Goal: Task Accomplishment & Management: Manage account settings

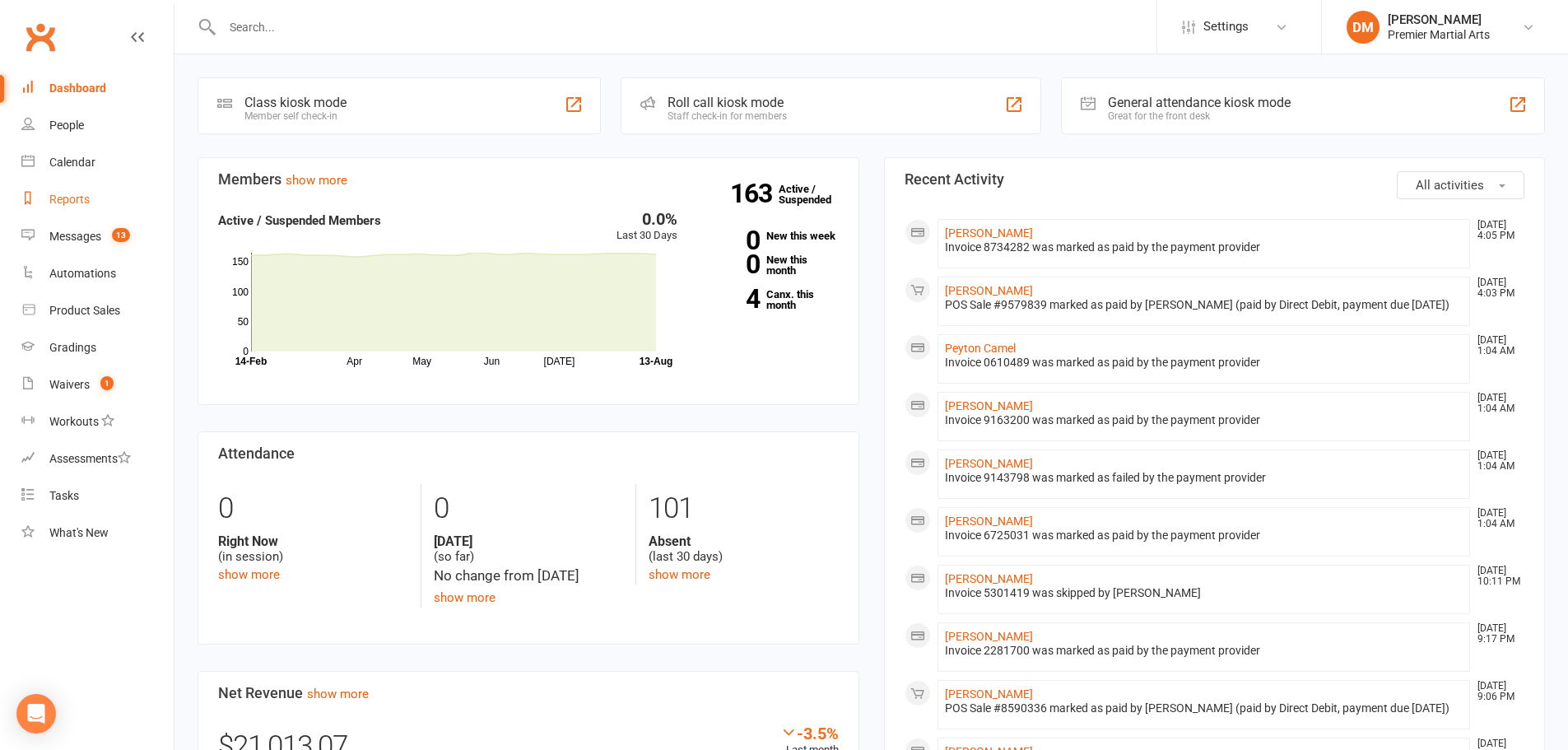
click at [78, 201] on div "Reports" at bounding box center [70, 199] width 40 height 13
select select "100"
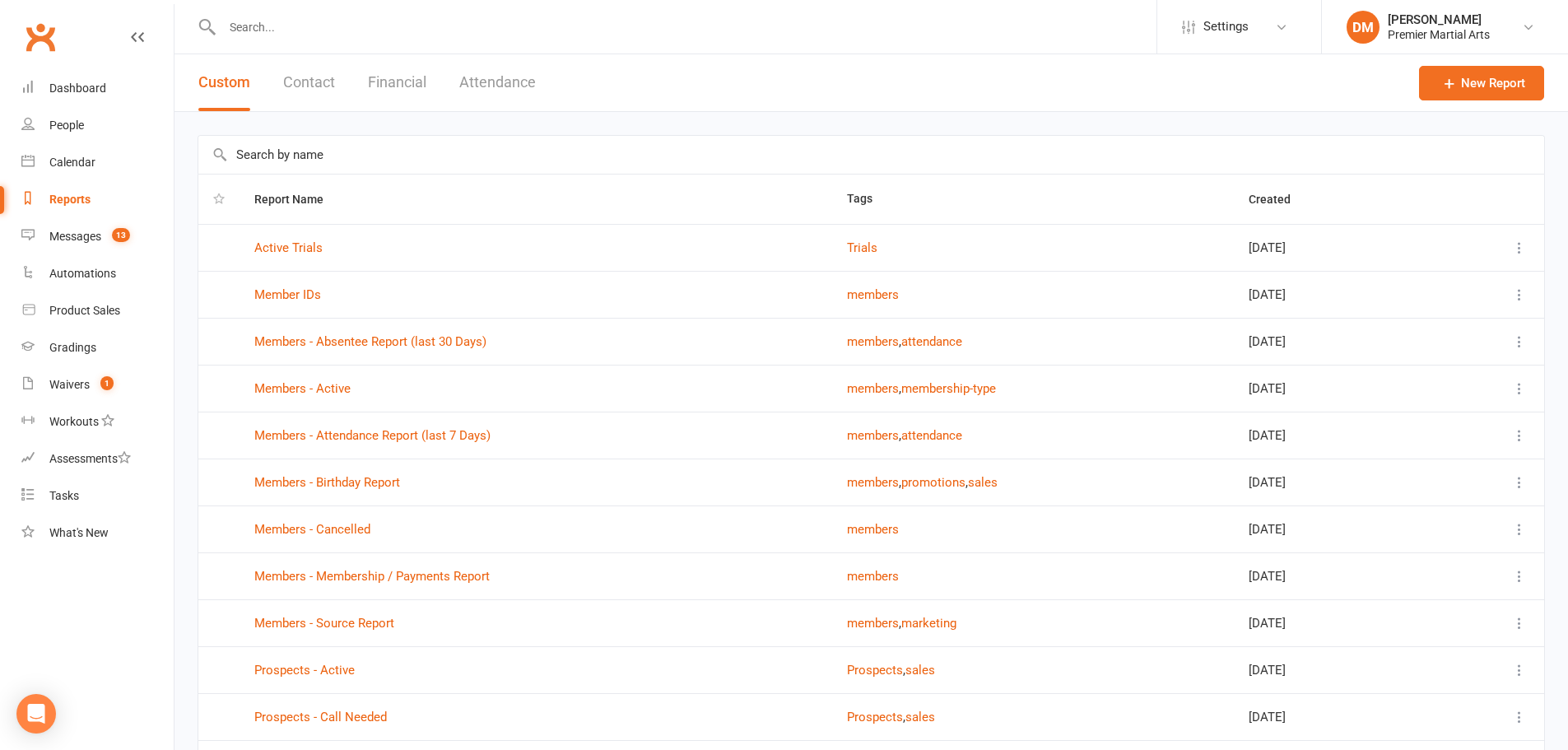
click at [396, 90] on button "Financial" at bounding box center [397, 83] width 59 height 57
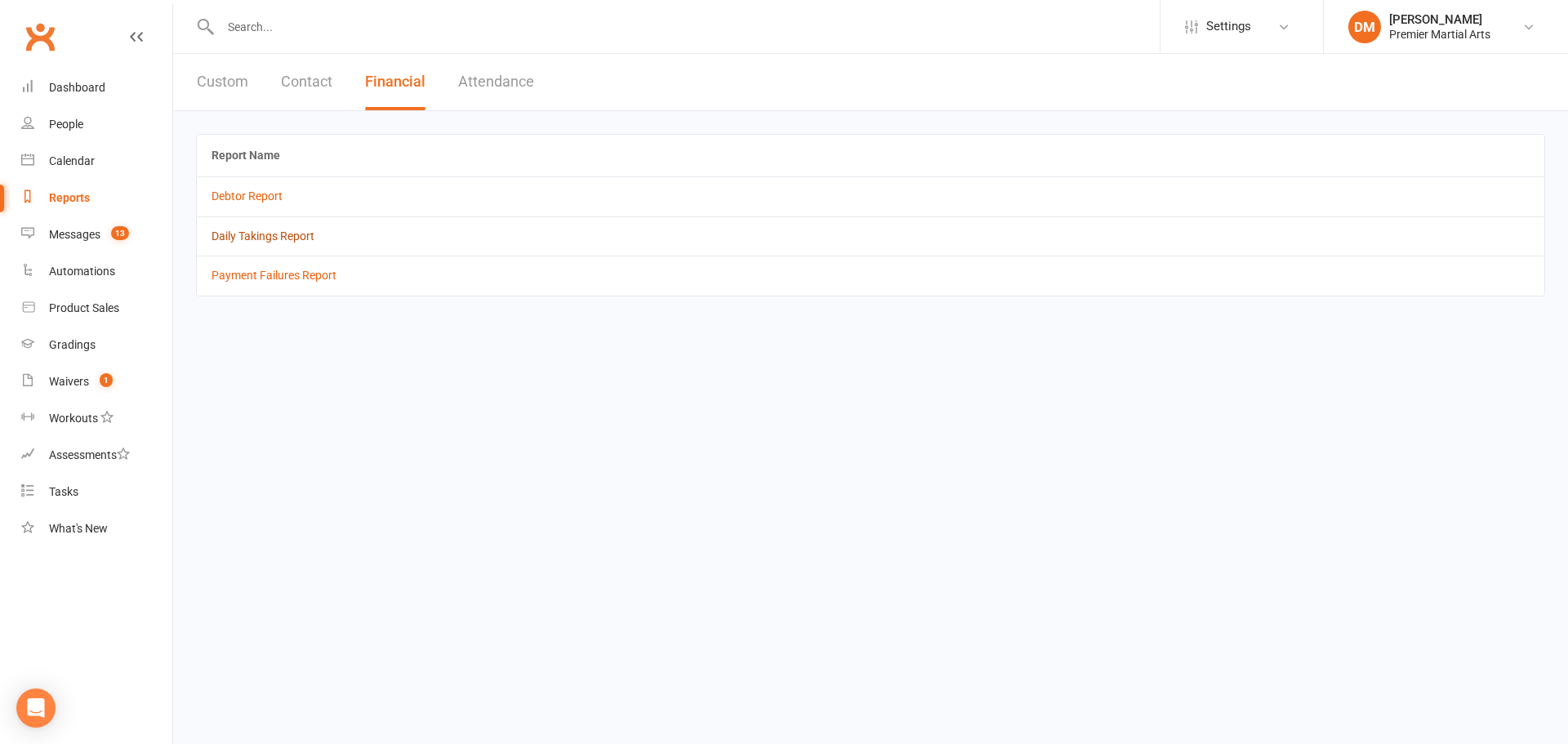
click at [278, 239] on link "Daily Takings Report" at bounding box center [263, 236] width 103 height 13
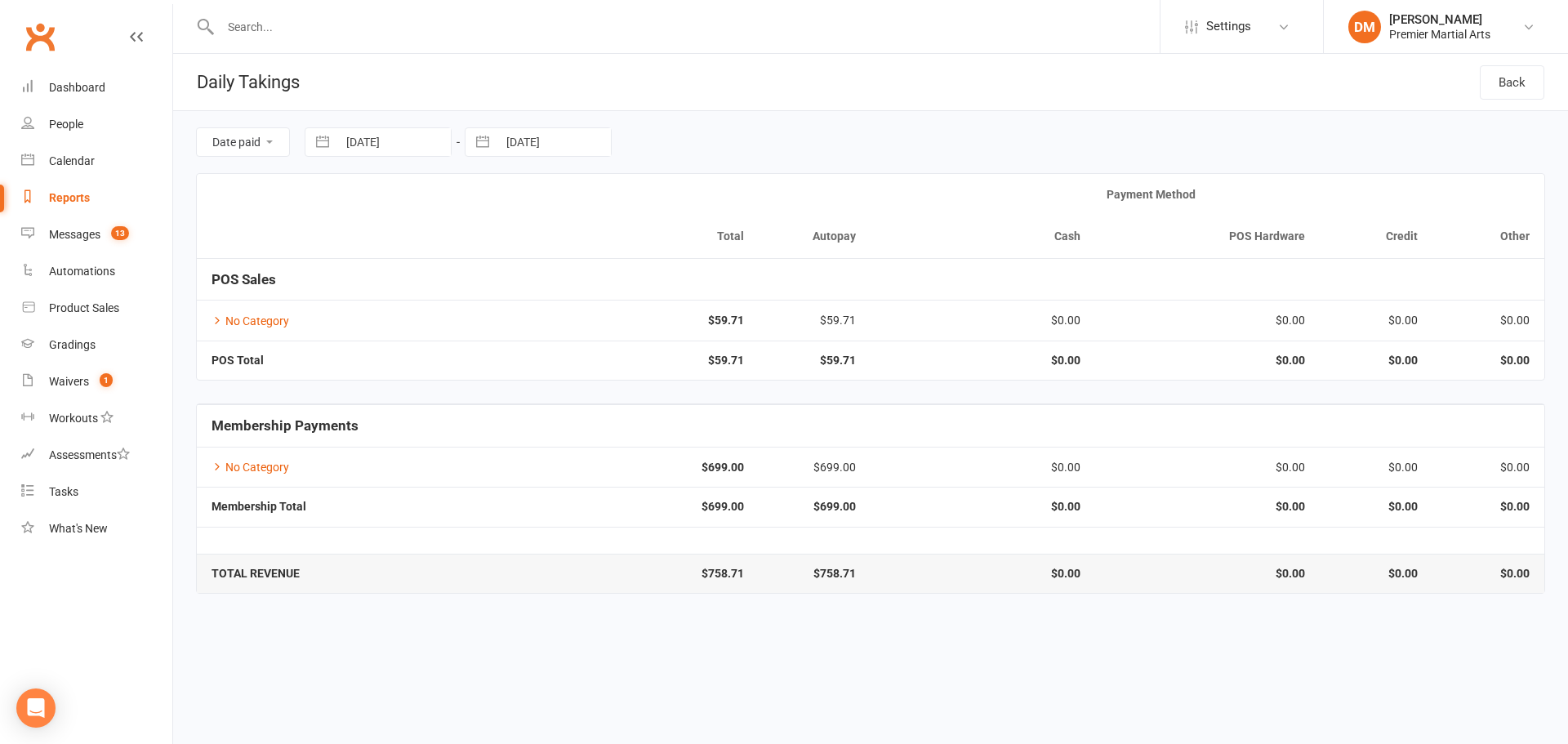
select select "6"
select select "2025"
select select "7"
select select "2025"
select select "8"
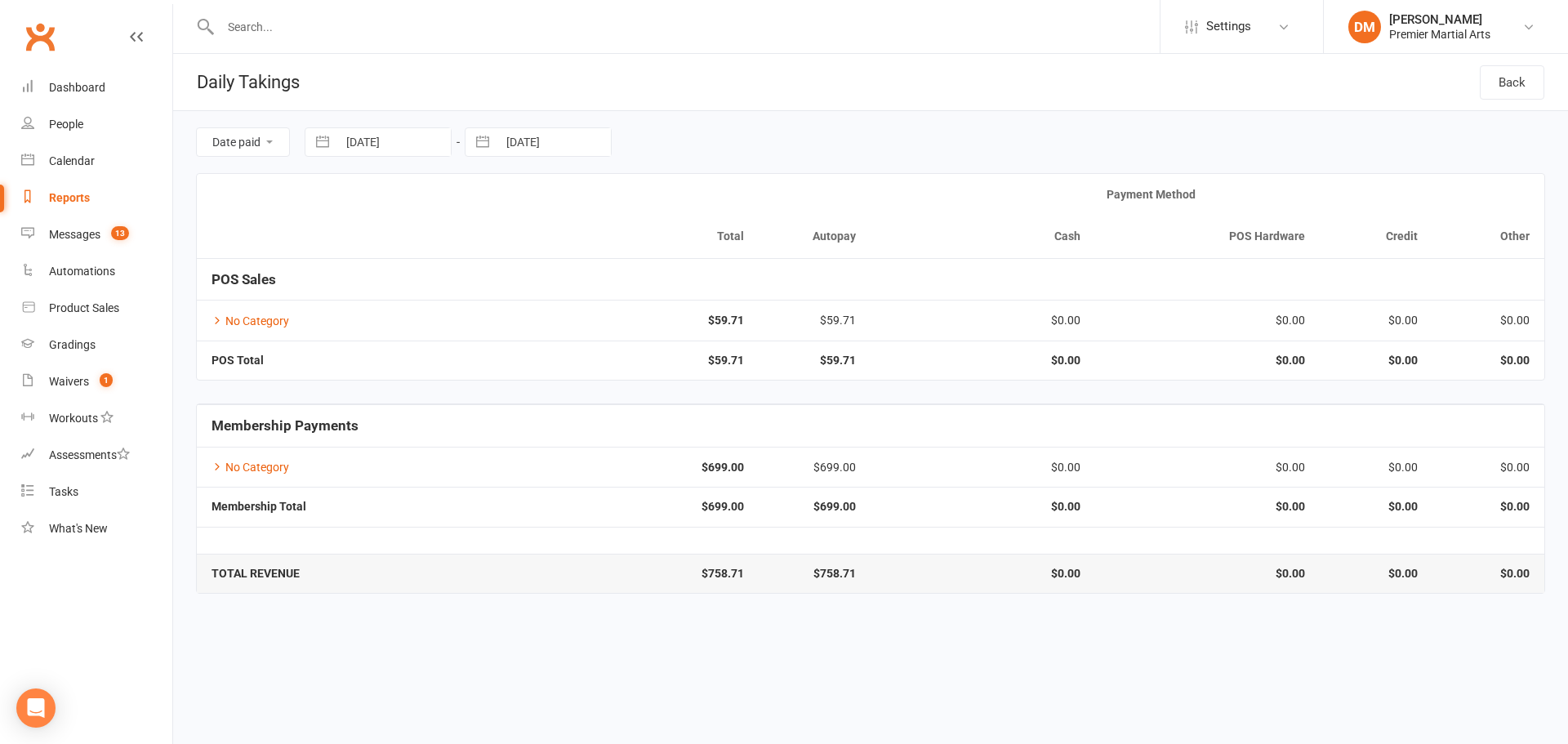
select select "2025"
click at [444, 141] on input "[DATE]" at bounding box center [394, 142] width 113 height 27
click at [348, 203] on div "Move backward to switch to the previous month." at bounding box center [338, 209] width 32 height 27
select select "5"
select select "2025"
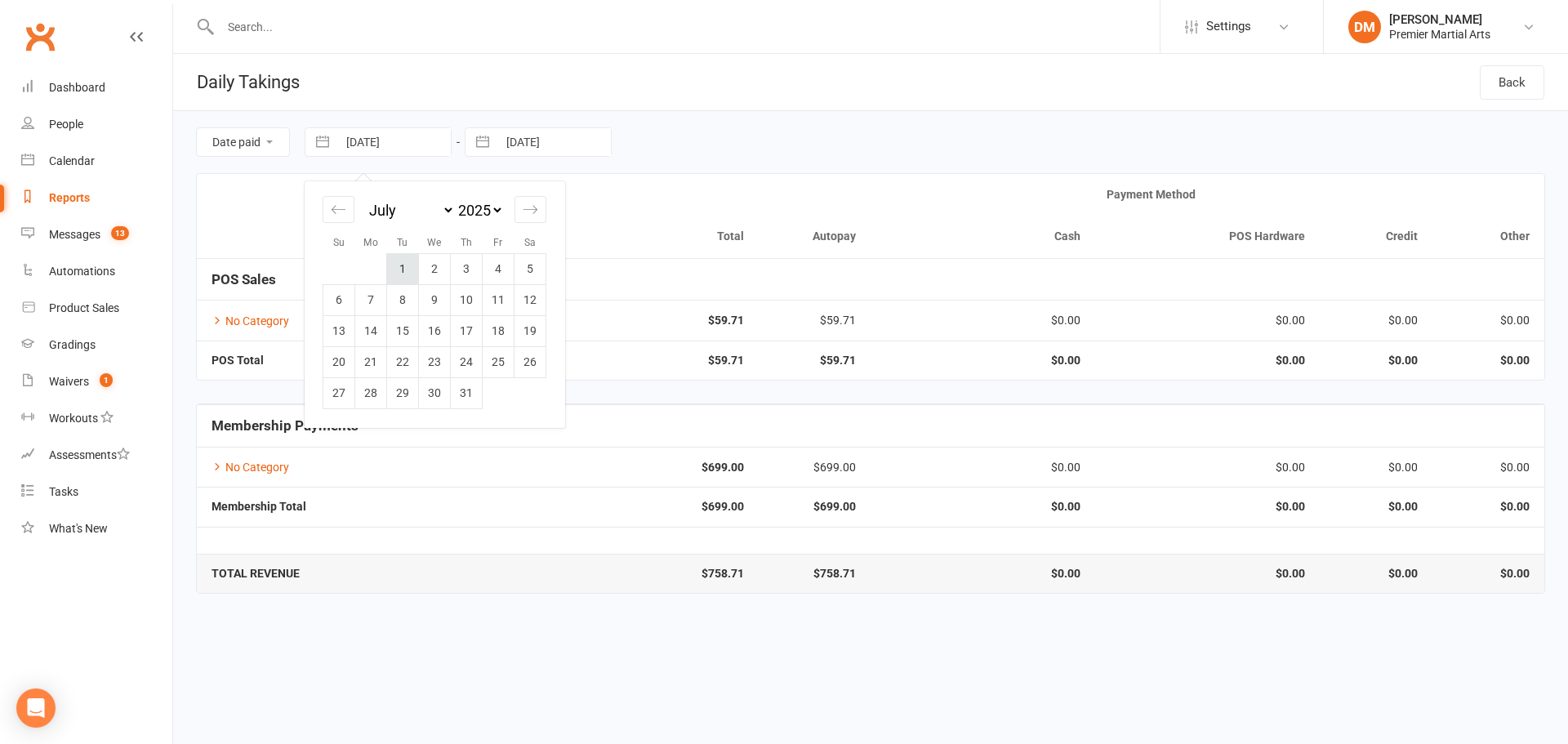
click at [394, 266] on td "1" at bounding box center [403, 268] width 32 height 31
type input "[DATE]"
click at [562, 143] on input "[DATE]" at bounding box center [554, 142] width 113 height 27
select select "6"
select select "2025"
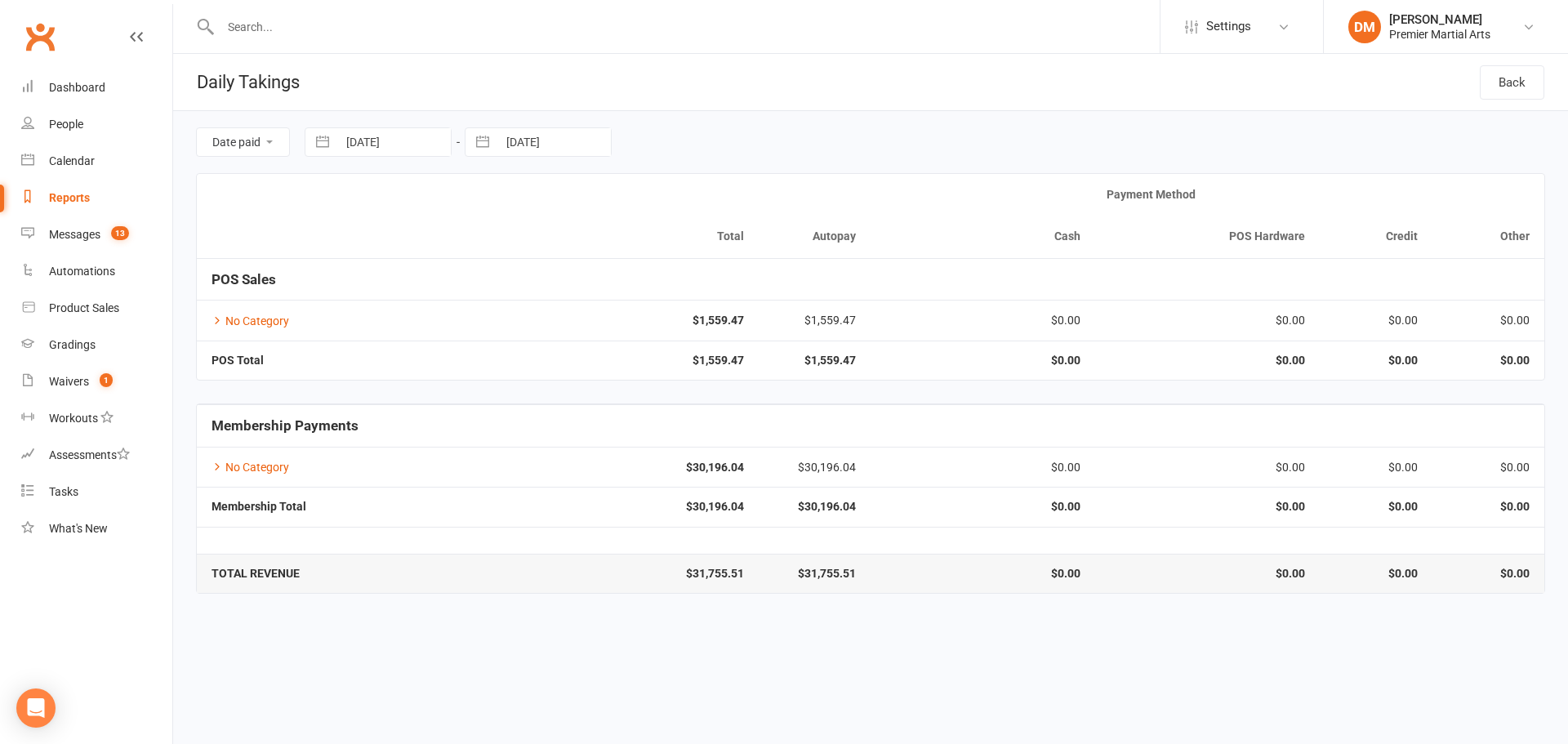
select select "7"
select select "2025"
select select "8"
select select "2025"
click at [506, 208] on icon "Move backward to switch to the previous month." at bounding box center [498, 209] width 16 height 16
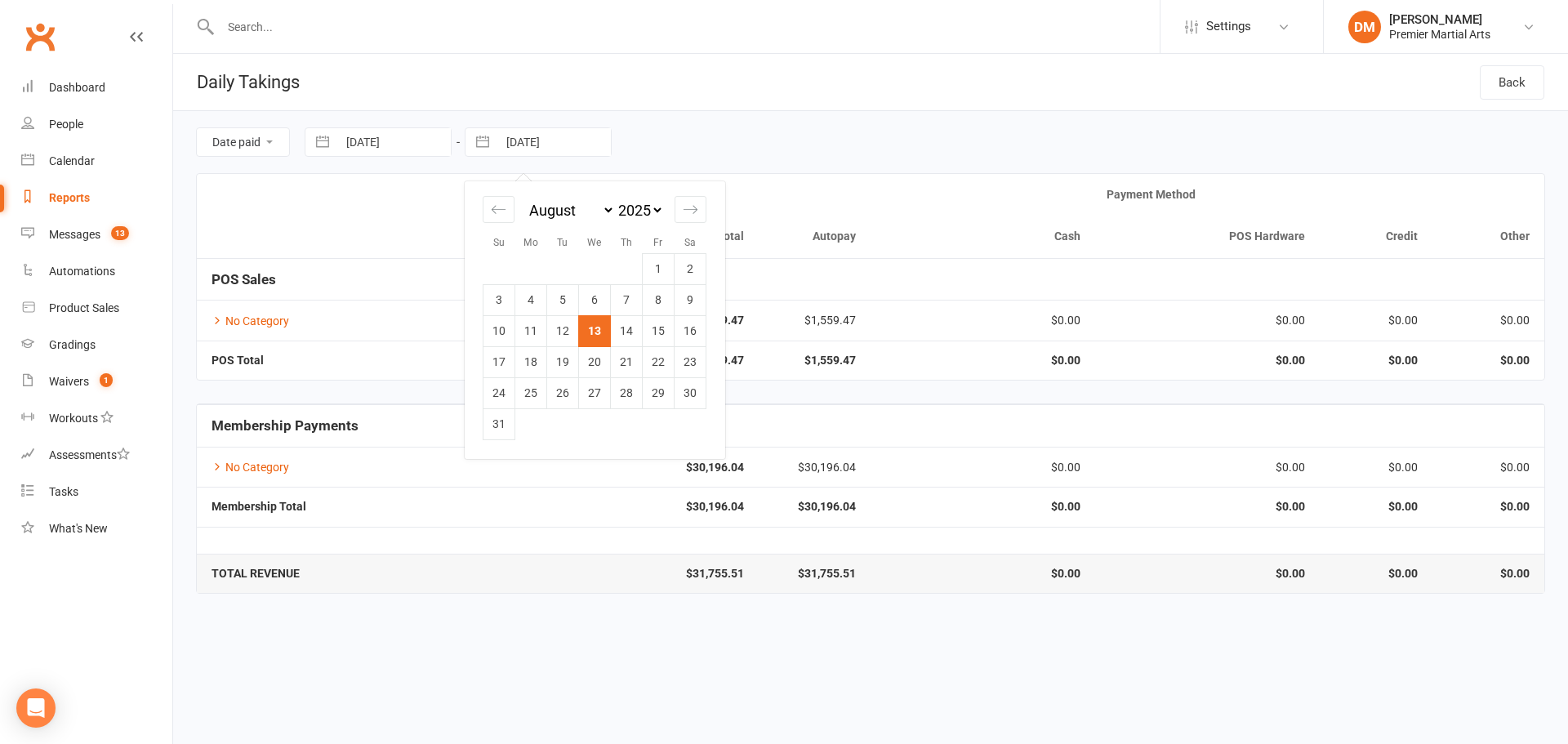
select select "5"
select select "2025"
click at [624, 392] on td "31" at bounding box center [627, 392] width 32 height 31
type input "[DATE]"
click at [245, 318] on link "No Category" at bounding box center [250, 321] width 78 height 13
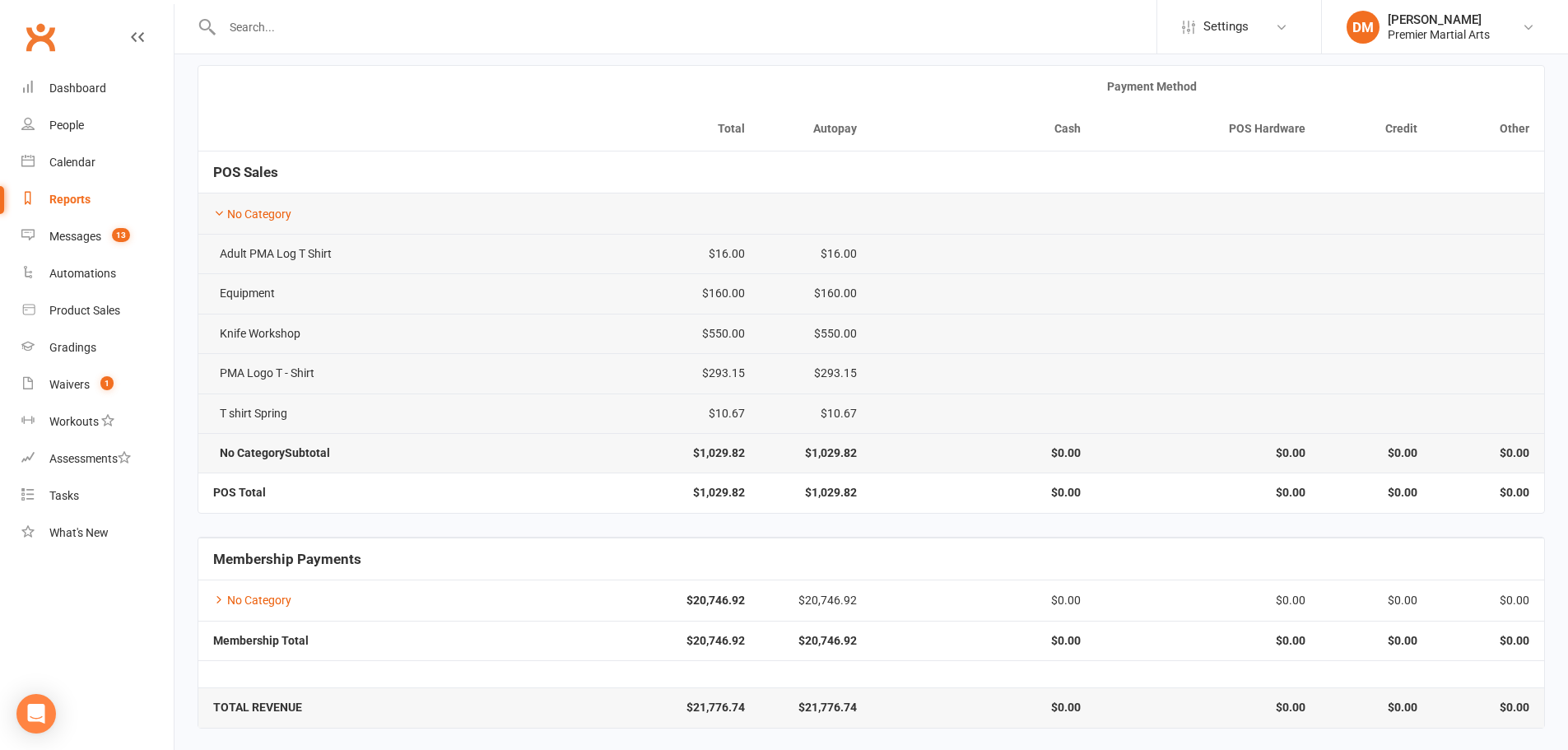
scroll to position [112, 0]
click at [247, 598] on link "No Category" at bounding box center [252, 598] width 78 height 13
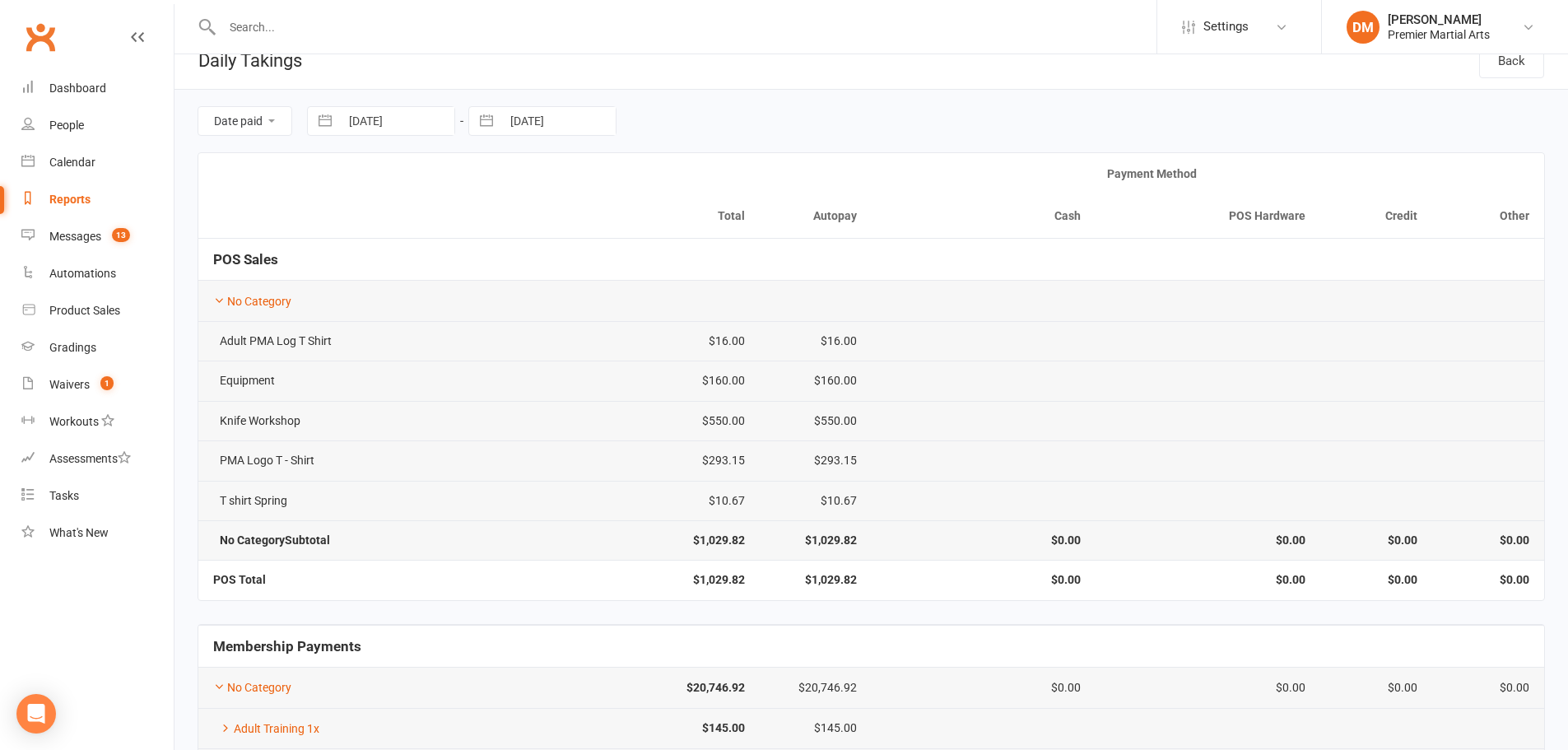
scroll to position [0, 0]
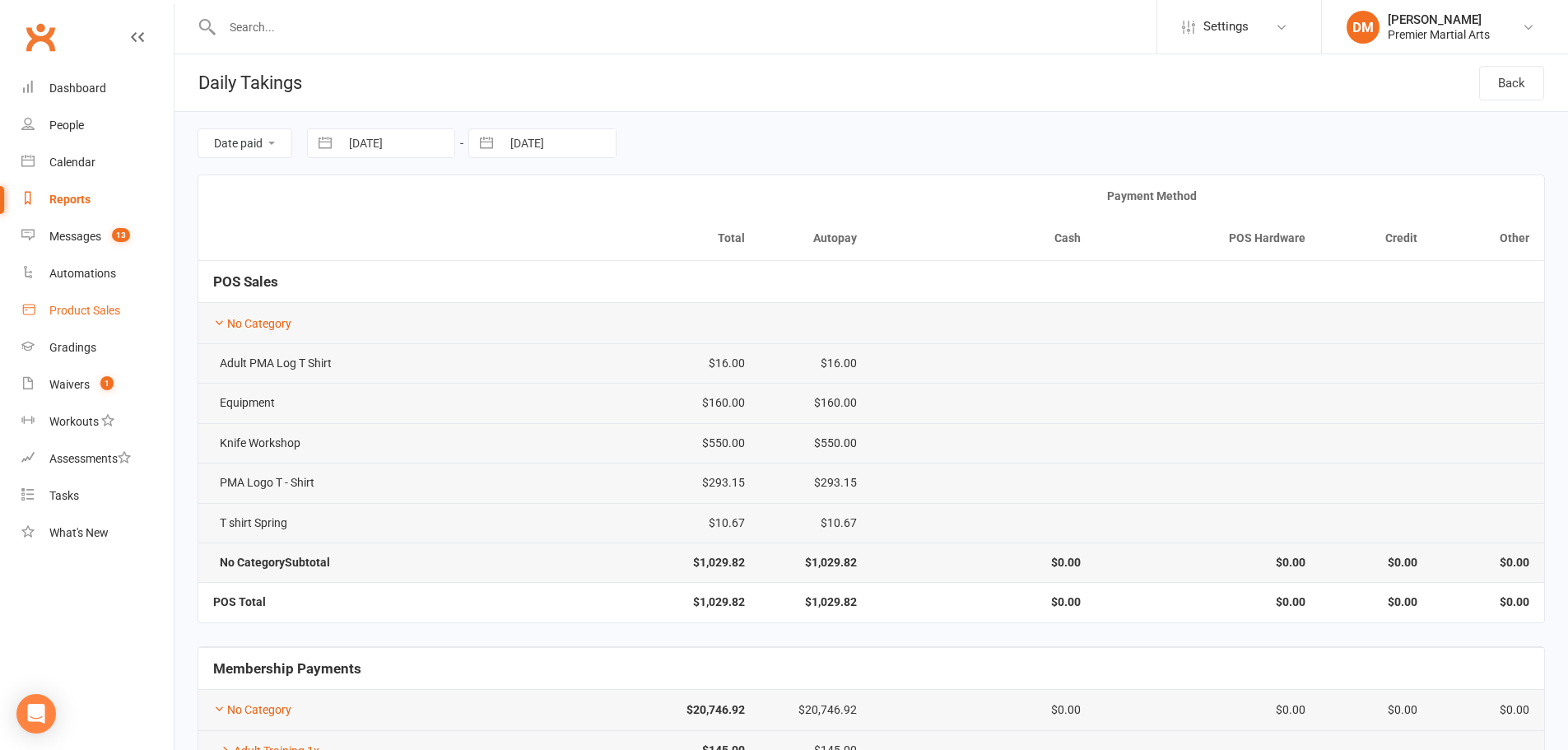
click at [88, 317] on div "Product Sales" at bounding box center [85, 311] width 71 height 13
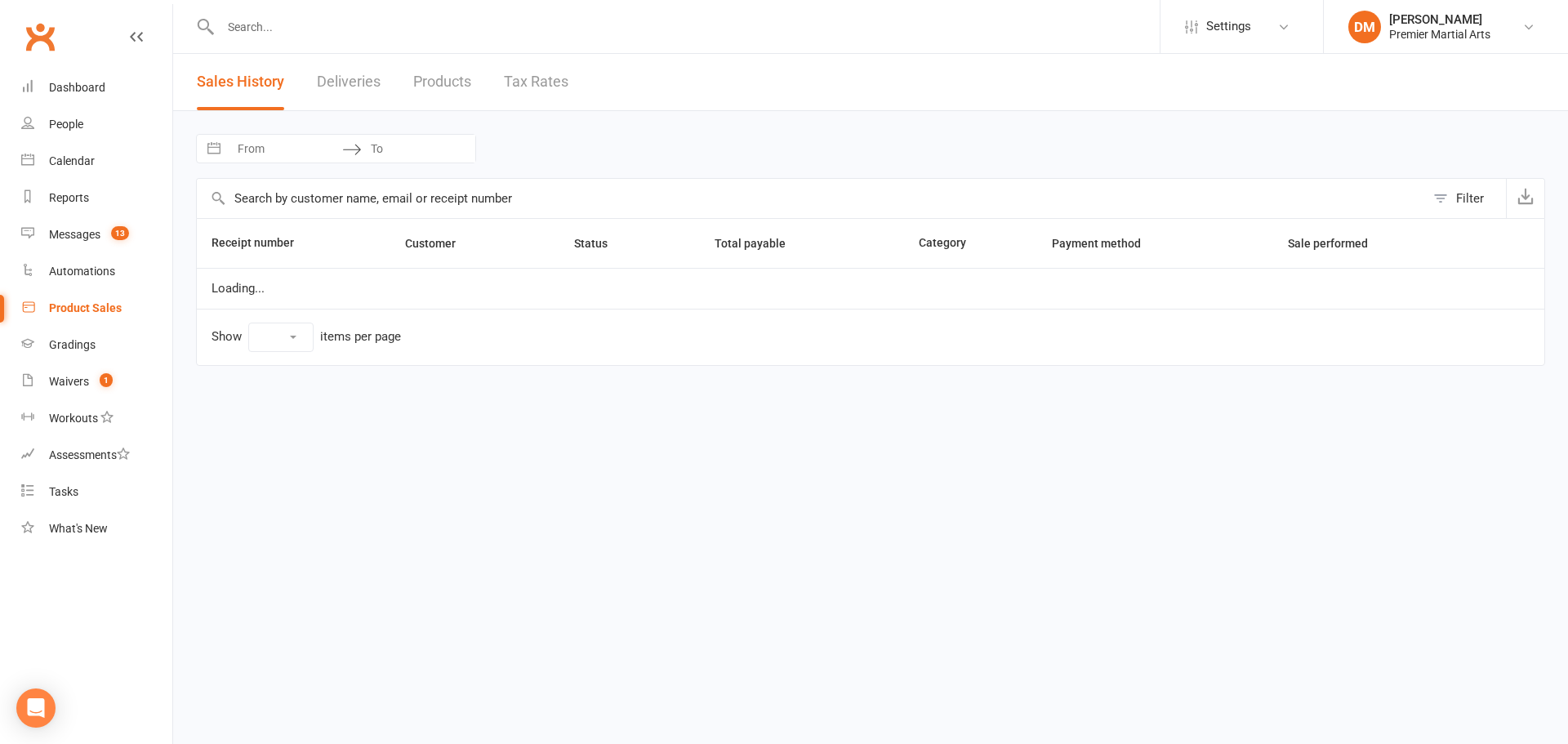
select select "100"
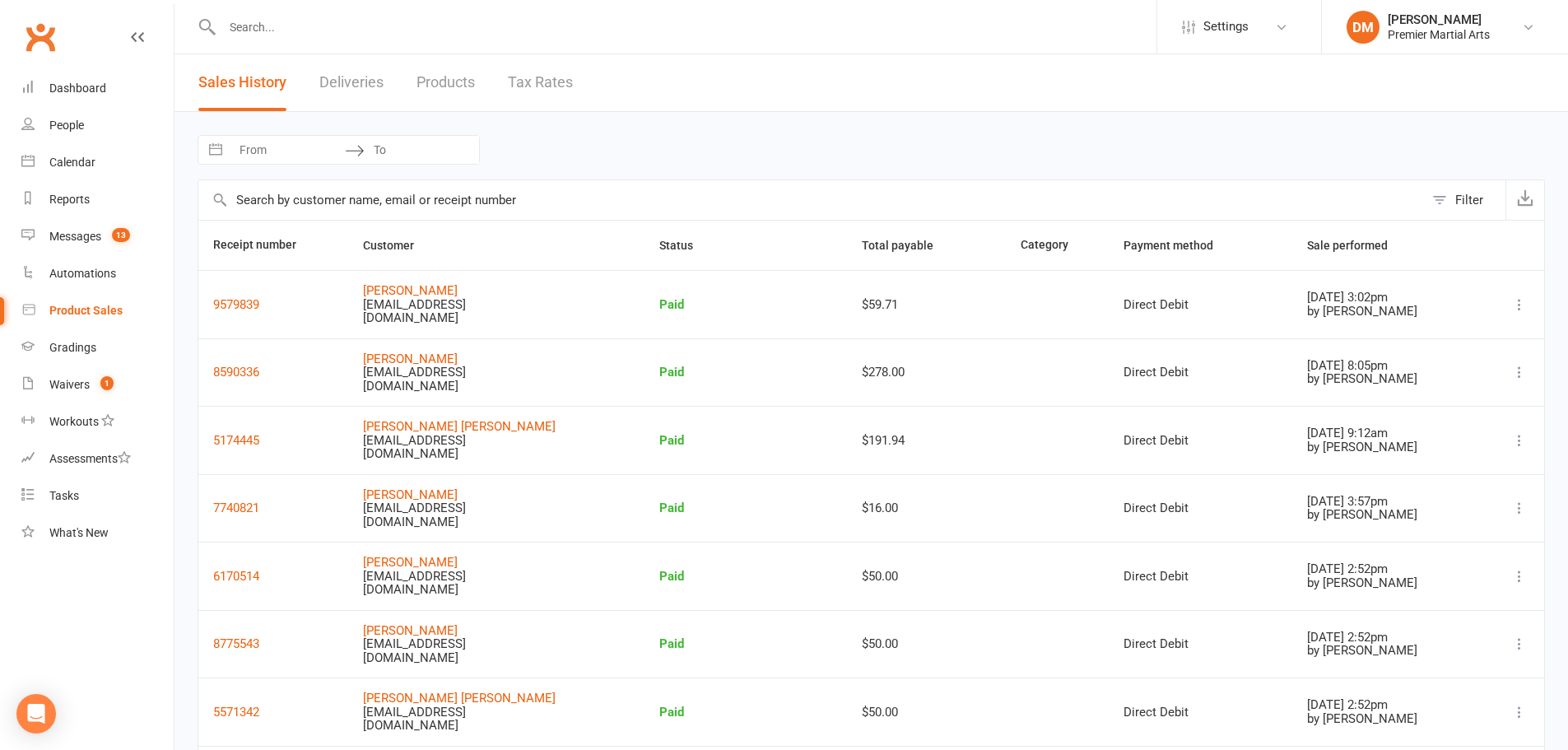
select select "6"
select select "2025"
select select "7"
select select "2025"
select select "8"
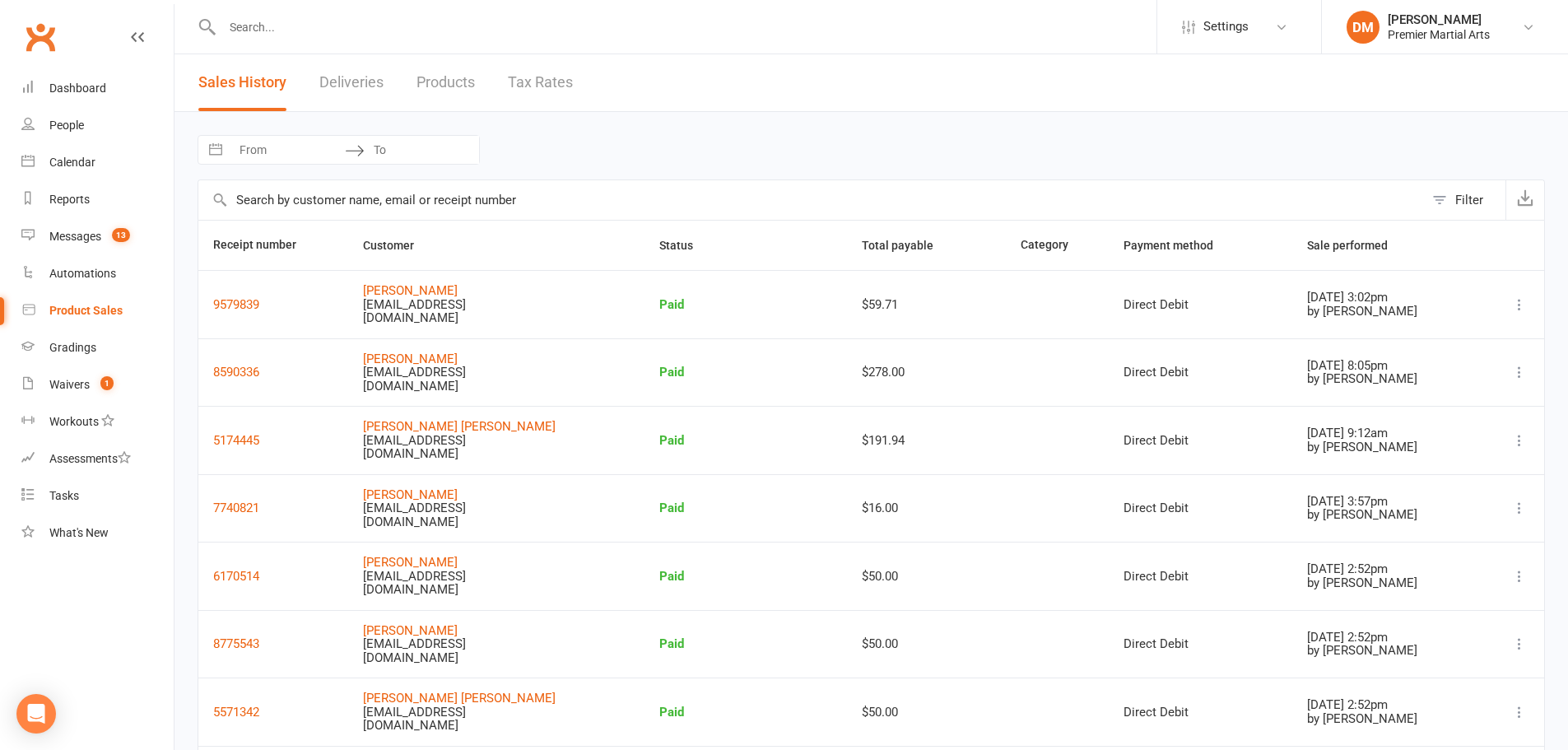
select select "2025"
select select "9"
select select "2025"
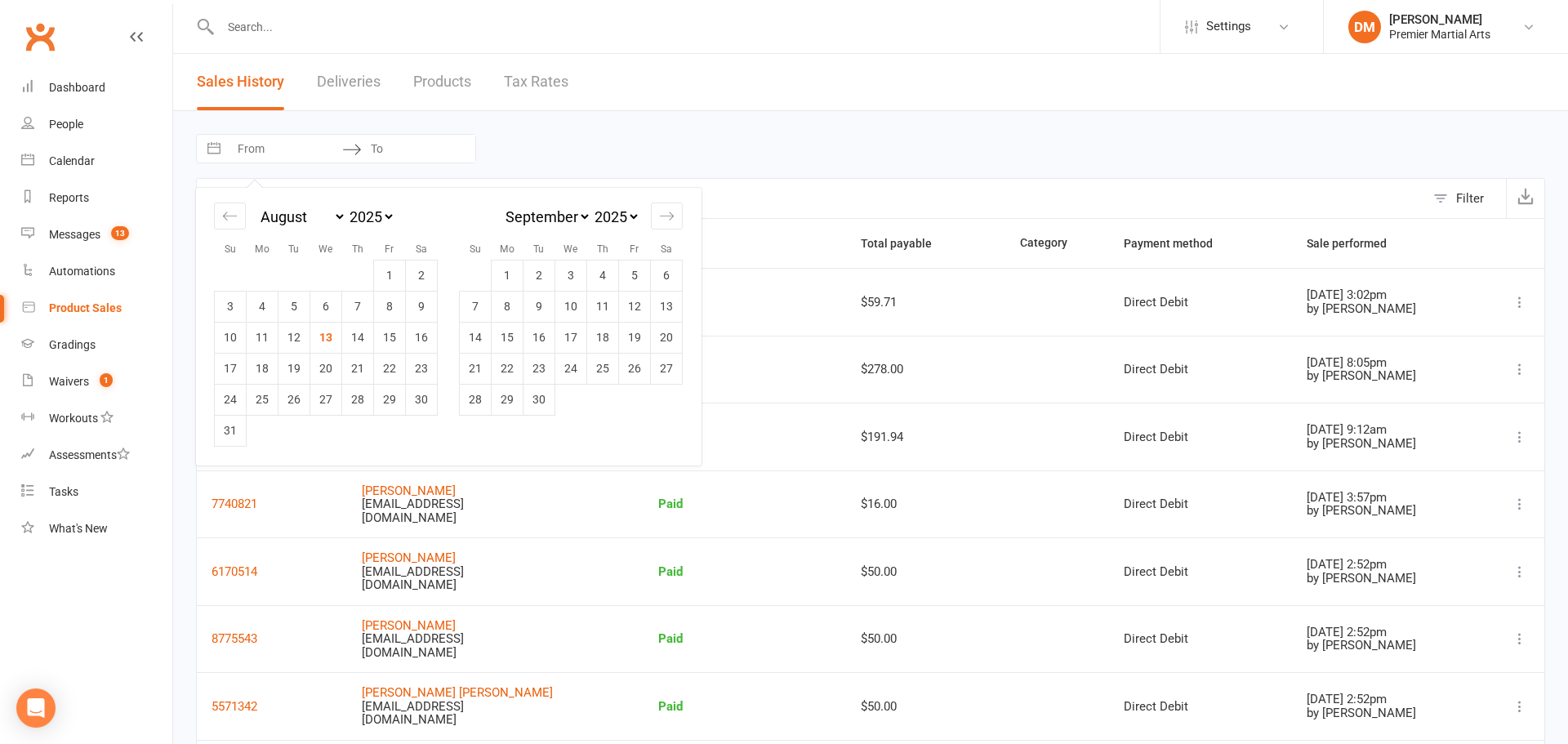
click at [326, 157] on input "From" at bounding box center [285, 148] width 113 height 27
click at [235, 217] on icon "Move backward to switch to the previous month." at bounding box center [230, 216] width 16 height 16
select select "5"
select select "2025"
click at [303, 271] on td "1" at bounding box center [294, 275] width 32 height 31
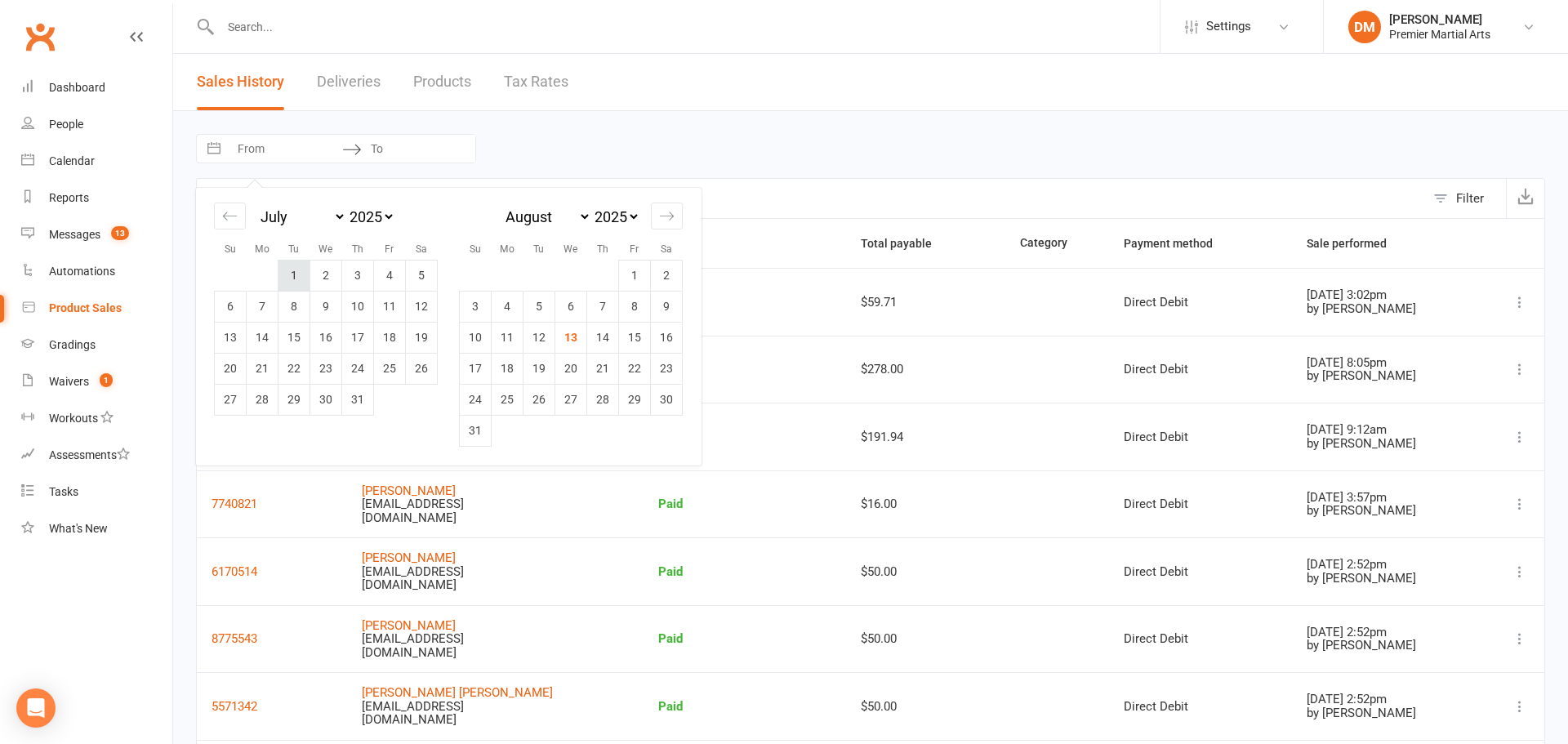
type input "[DATE]"
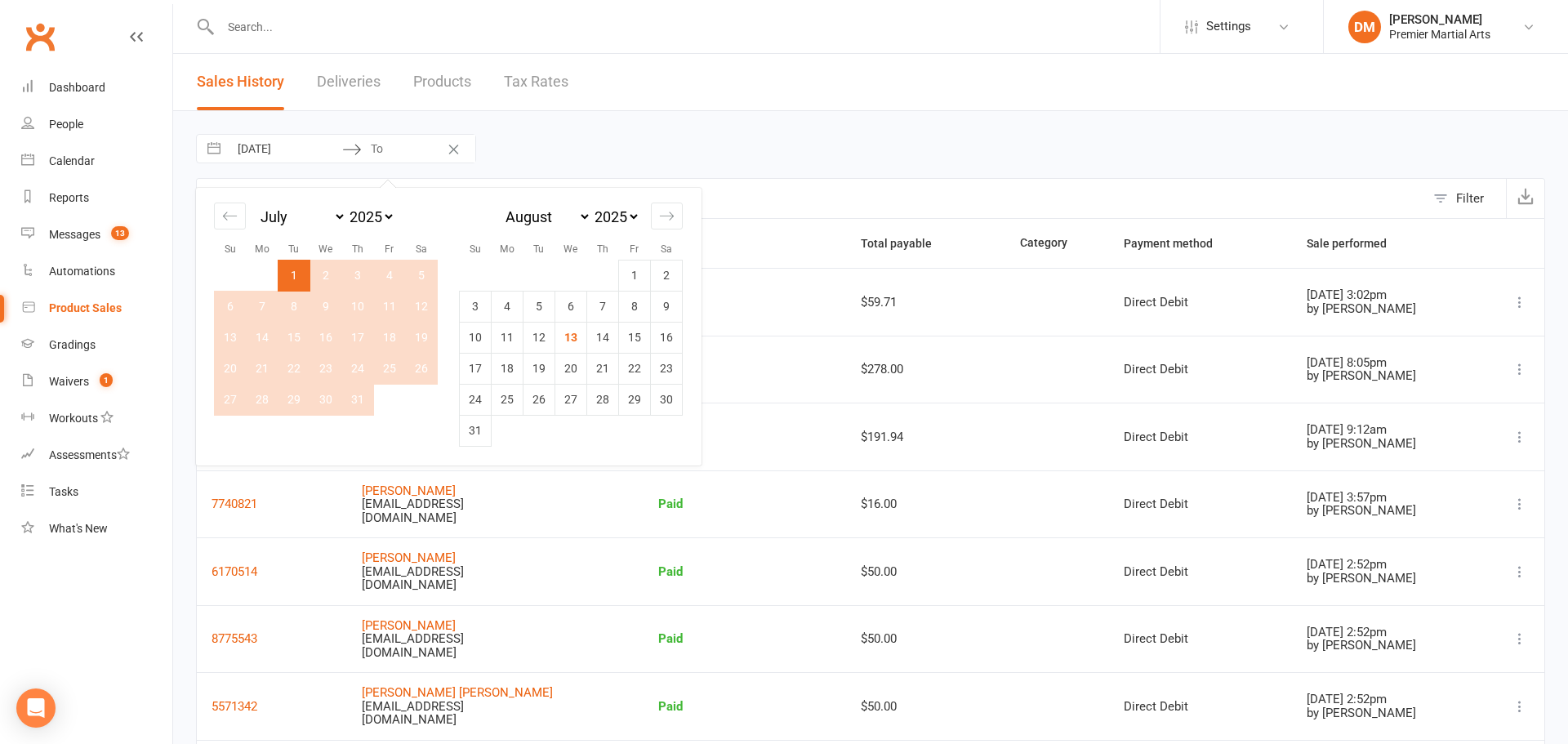
click at [362, 403] on td "31" at bounding box center [358, 399] width 32 height 31
type input "[DATE]"
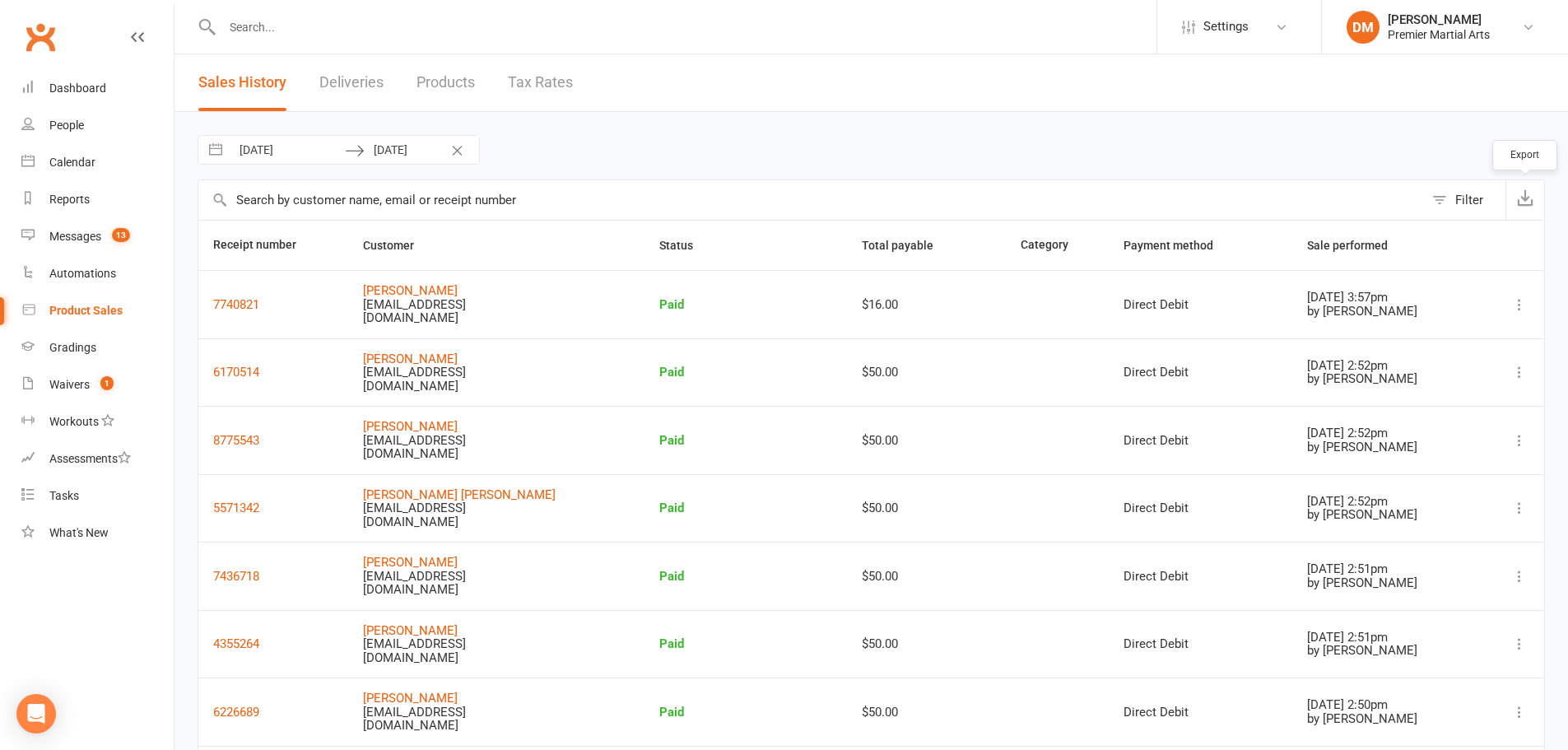
click at [1529, 197] on icon "button" at bounding box center [1525, 197] width 17 height 17
click at [621, 76] on header "Sales History Deliveries Products Tax Rates" at bounding box center [871, 83] width 1393 height 58
click at [452, 86] on link "Products" at bounding box center [446, 83] width 59 height 57
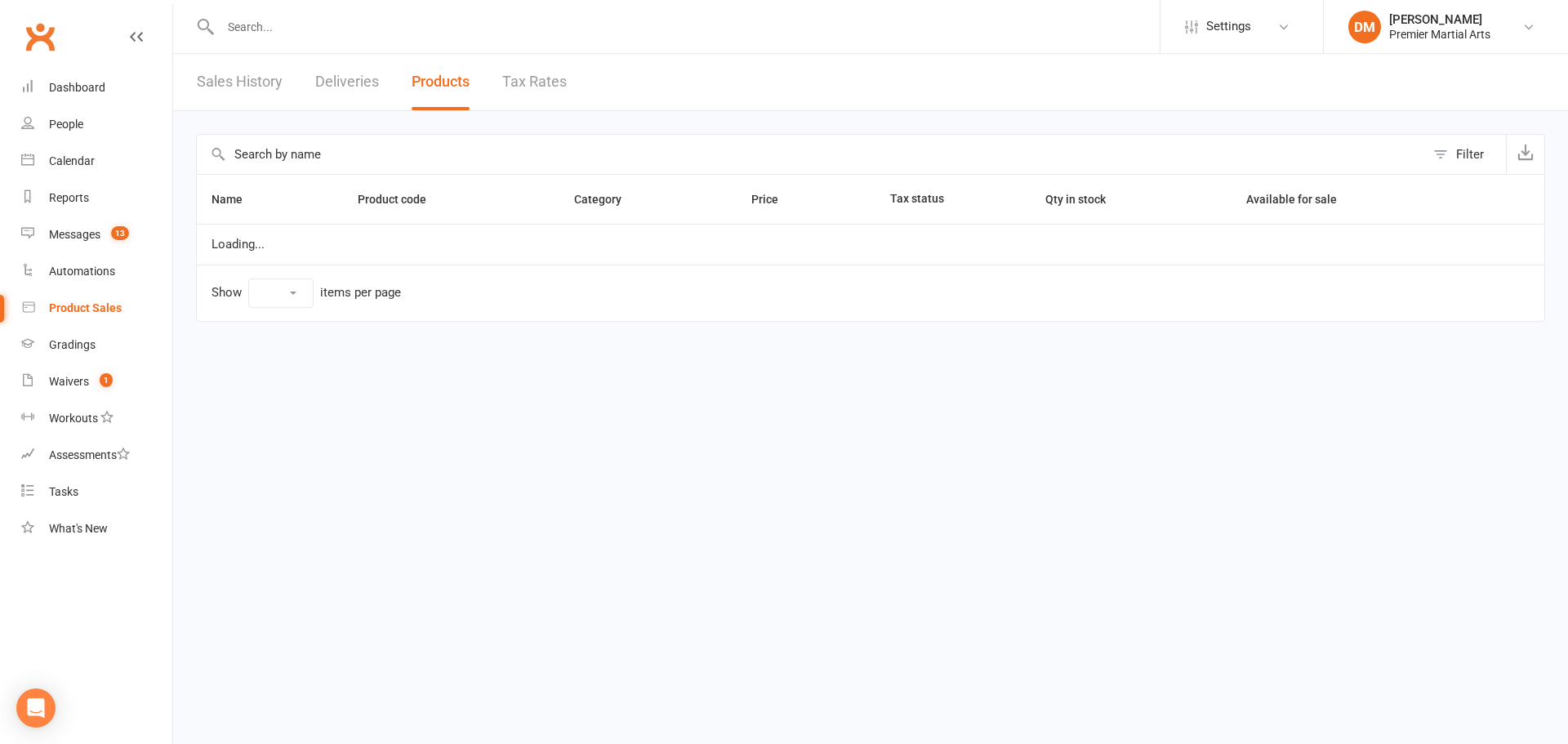
select select "10"
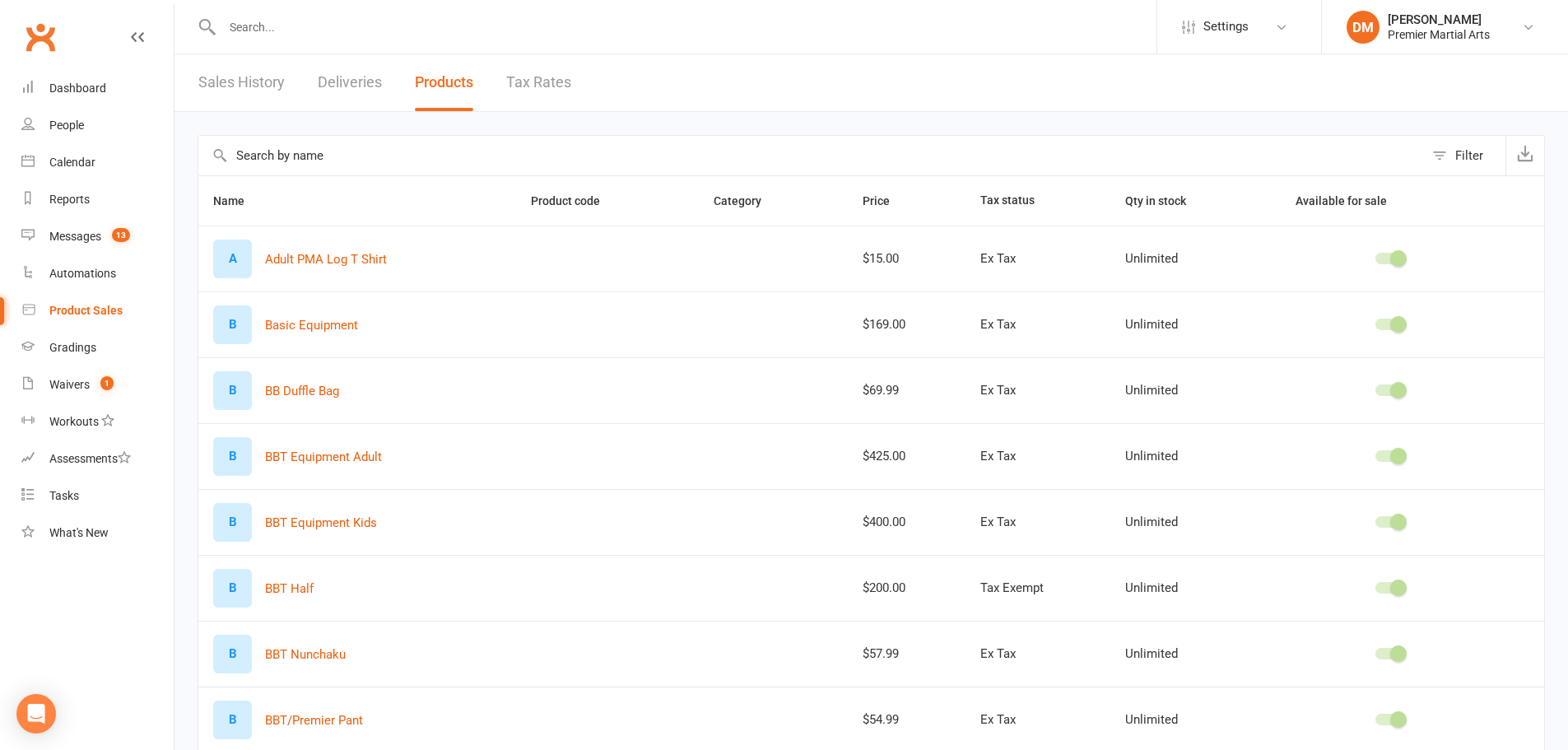
click at [244, 79] on link "Sales History" at bounding box center [241, 83] width 87 height 57
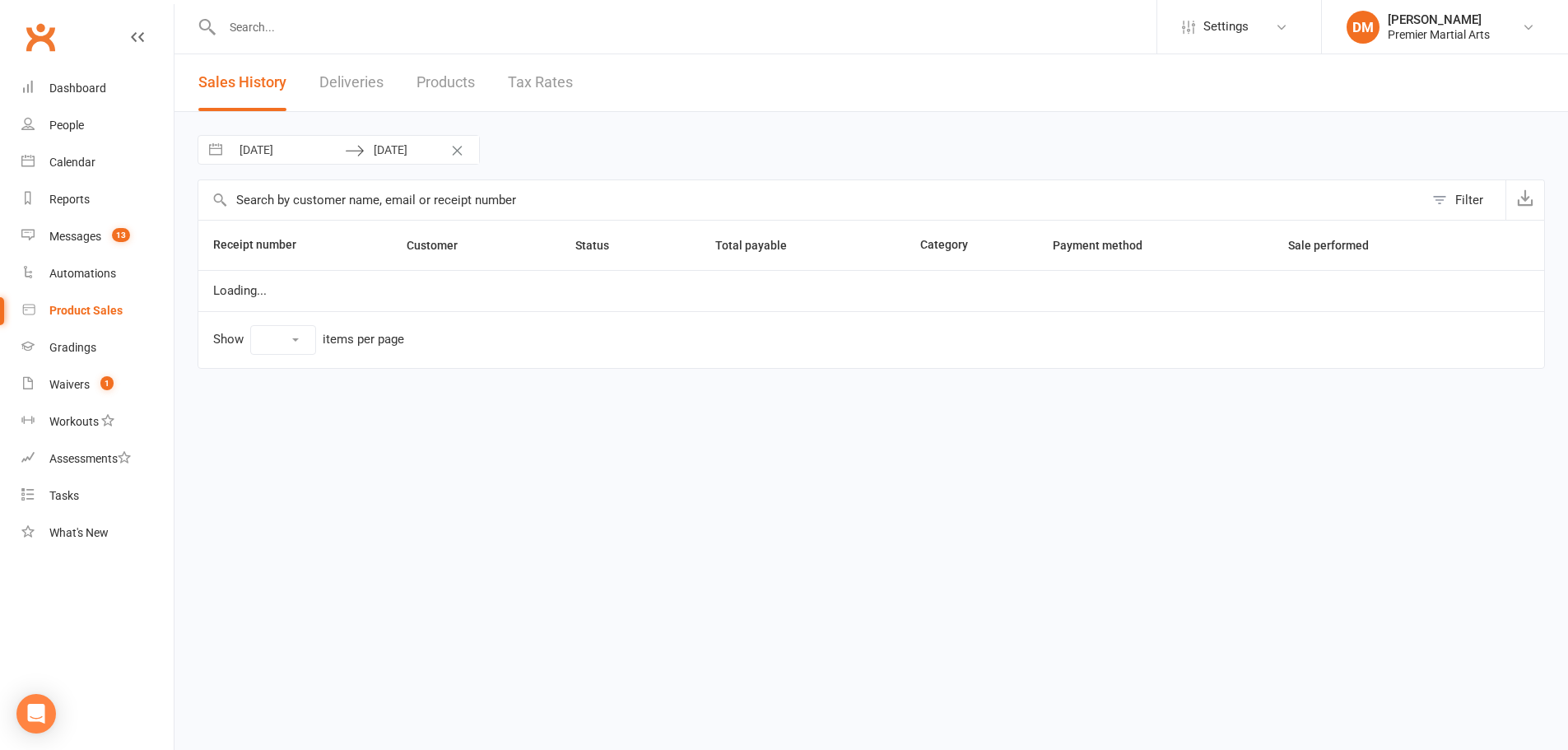
select select "100"
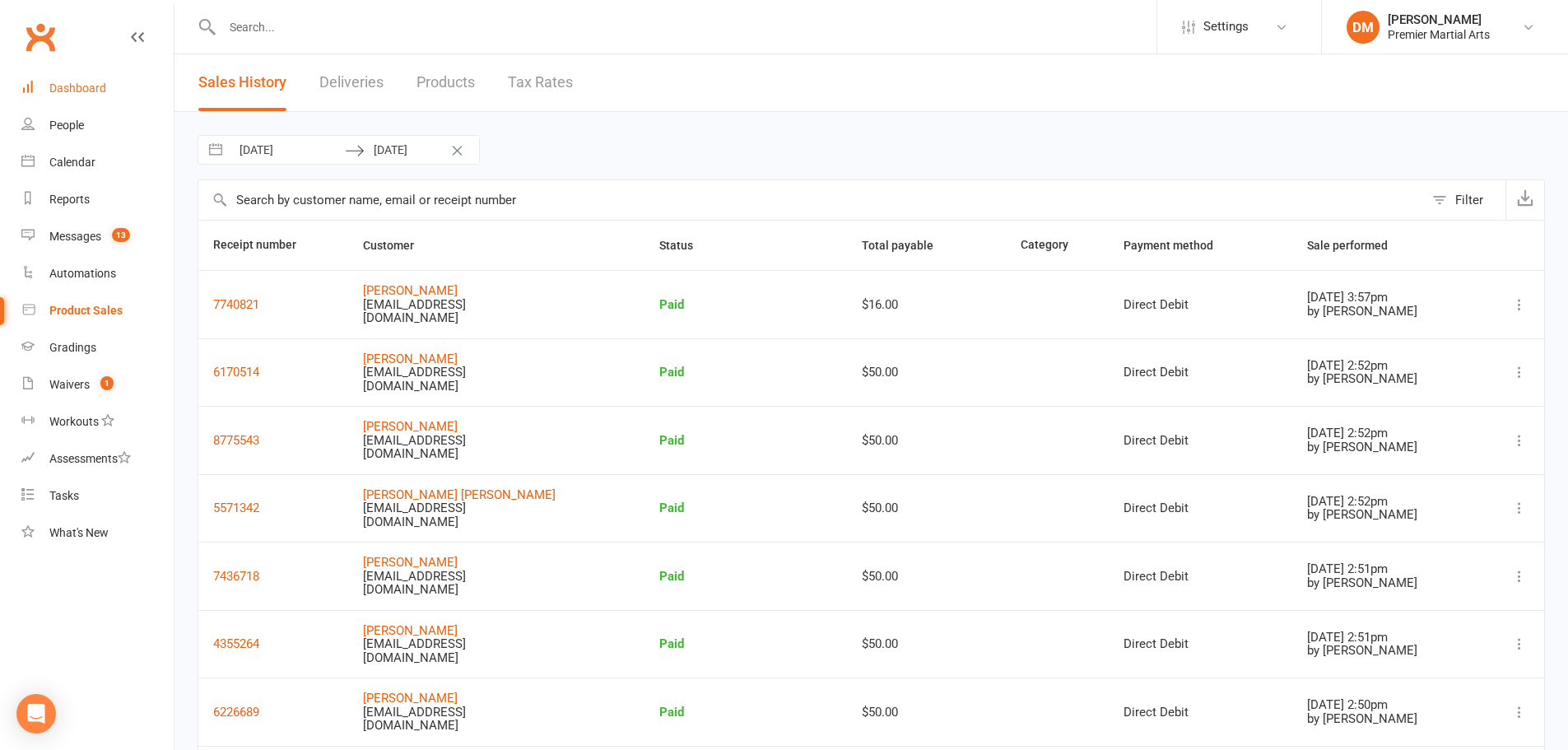
click at [81, 85] on div "Dashboard" at bounding box center [78, 88] width 57 height 13
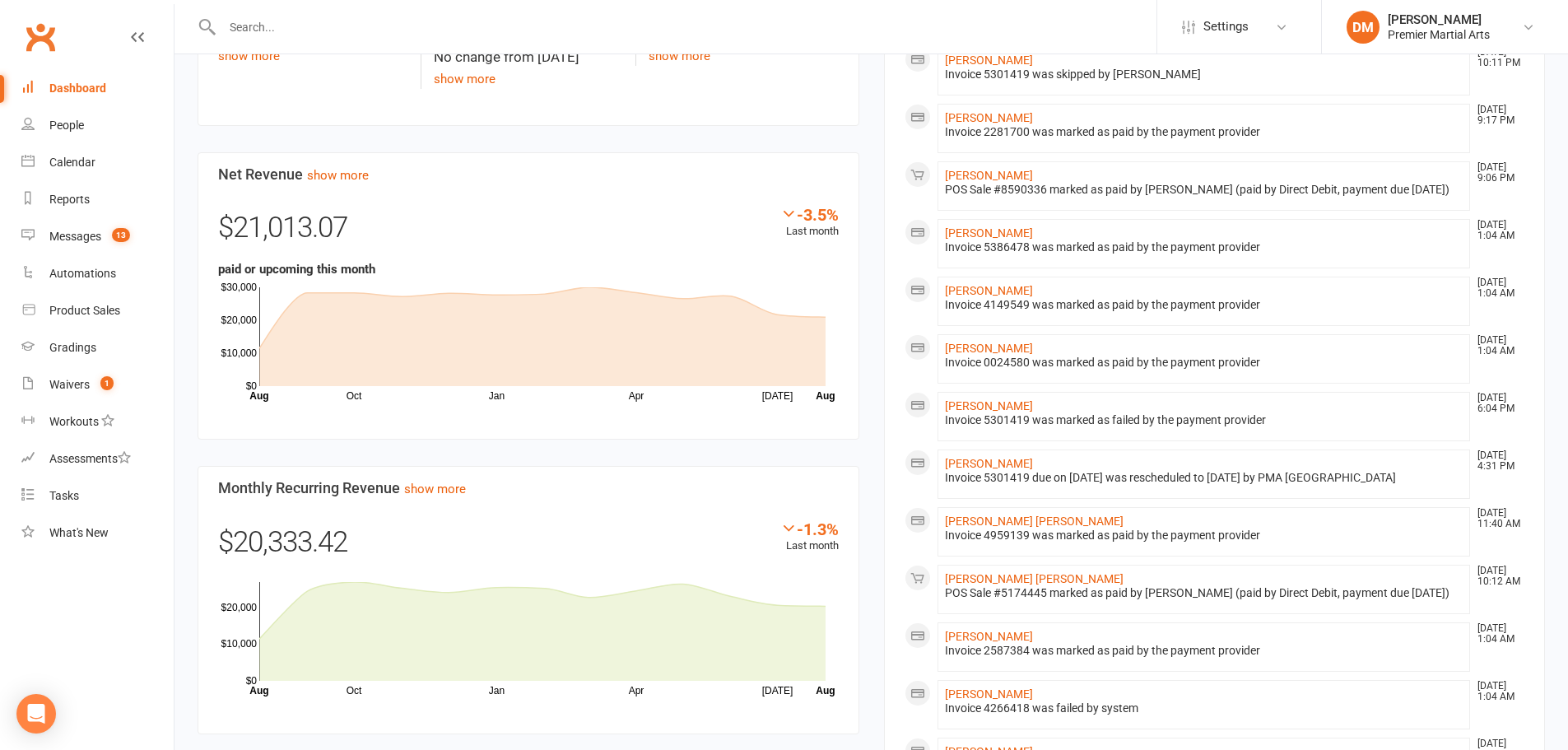
scroll to position [576, 0]
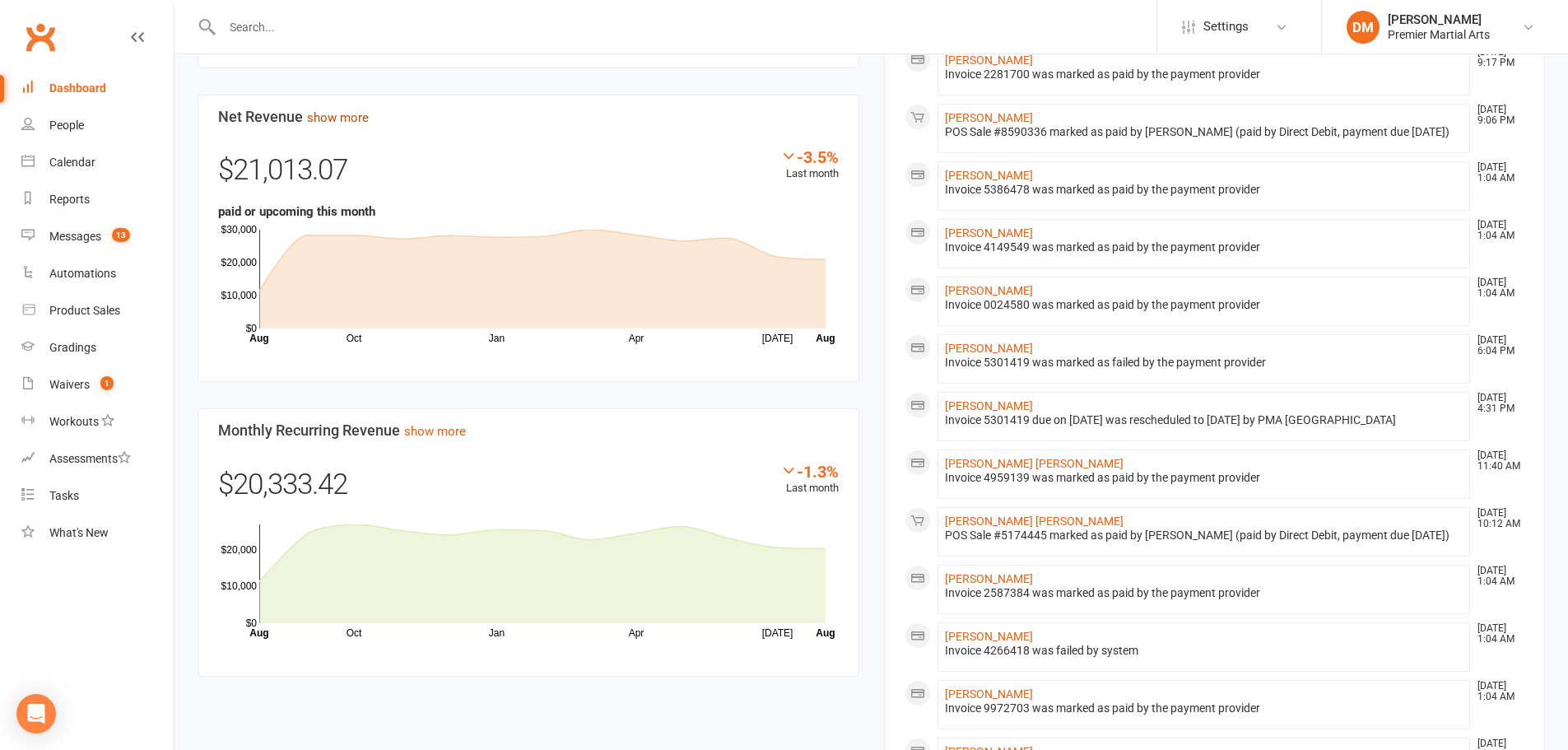
click at [341, 112] on link "show more" at bounding box center [337, 118] width 61 height 15
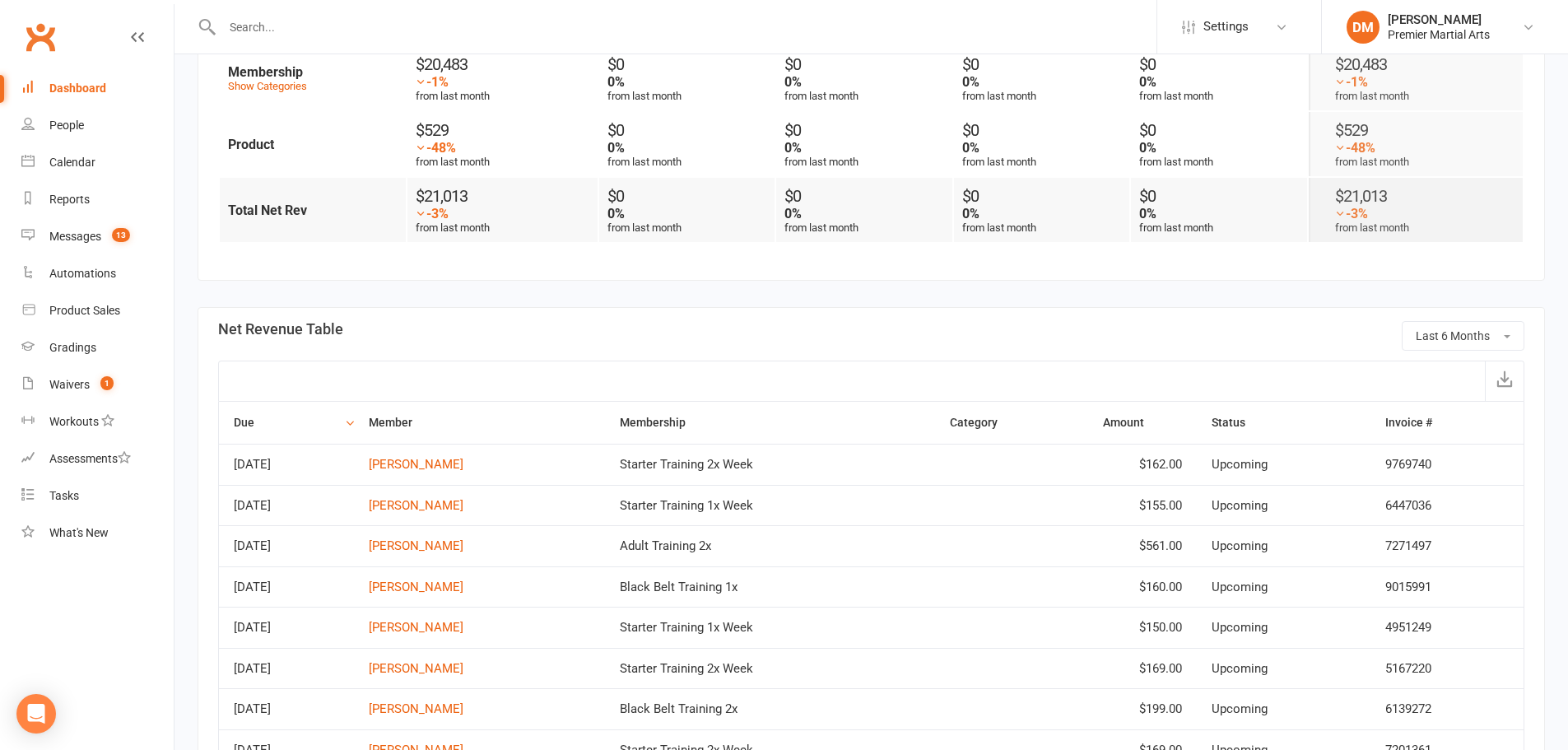
scroll to position [576, 0]
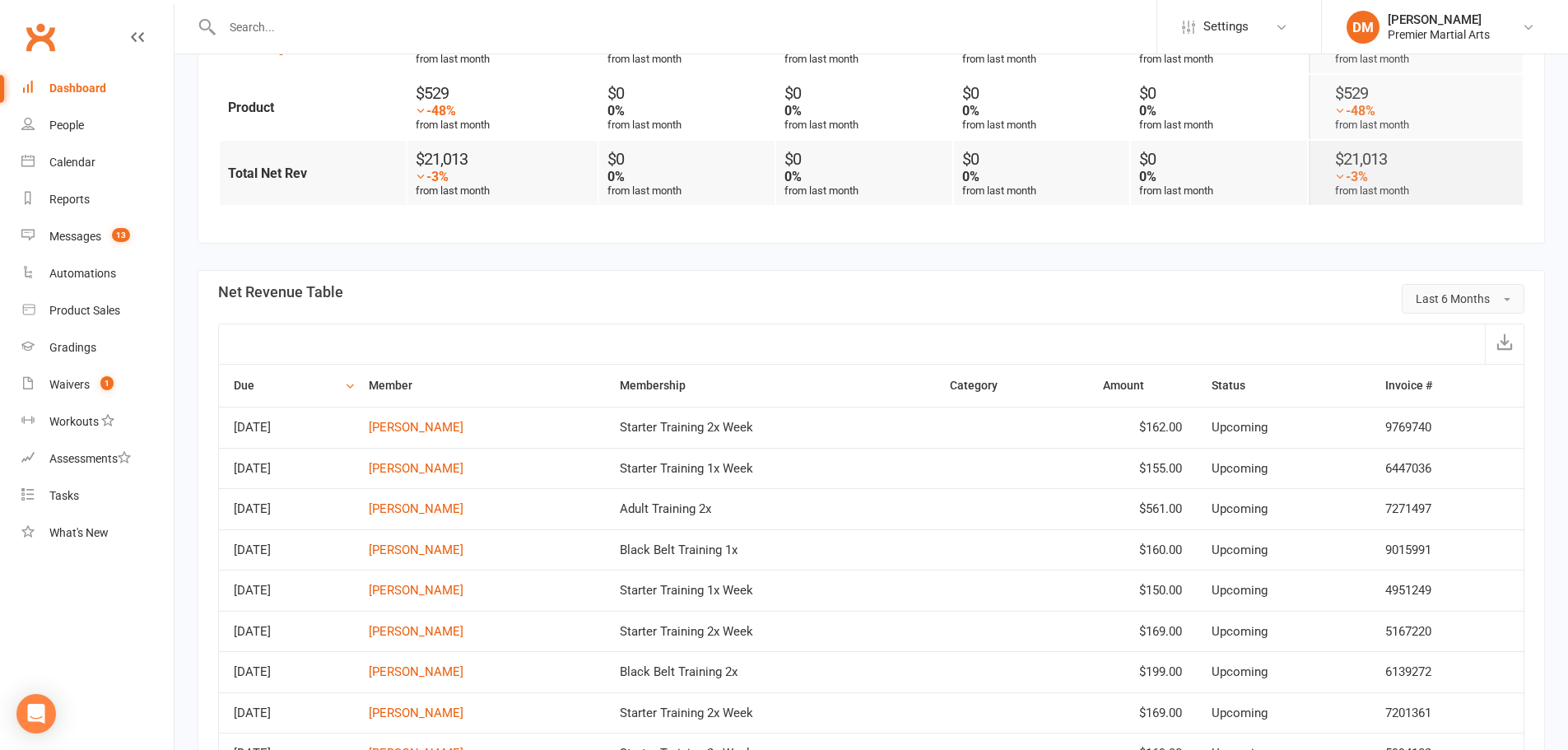
click at [1455, 302] on span "Last 6 Months" at bounding box center [1452, 299] width 74 height 13
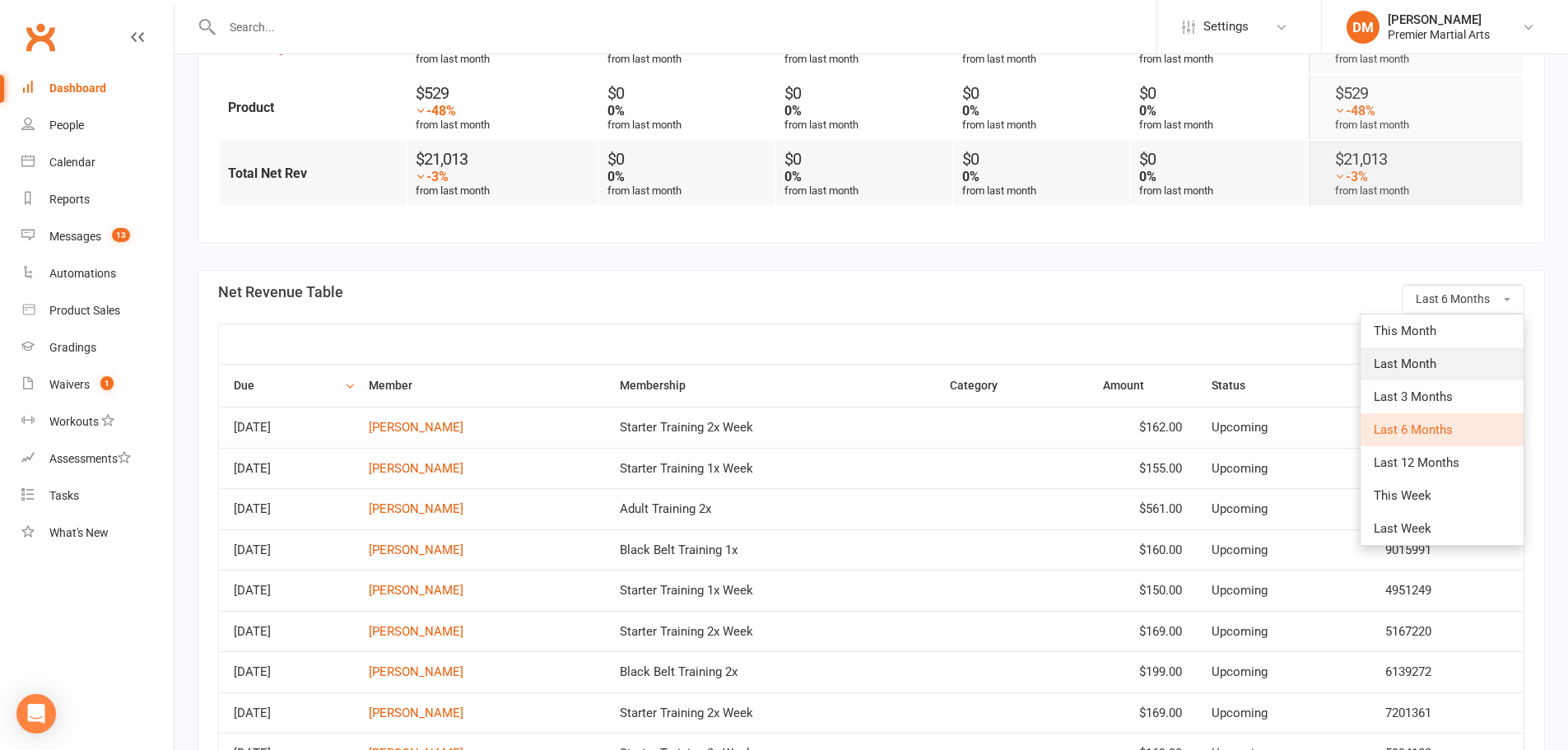
click at [1423, 360] on span "Last Month" at bounding box center [1404, 364] width 62 height 15
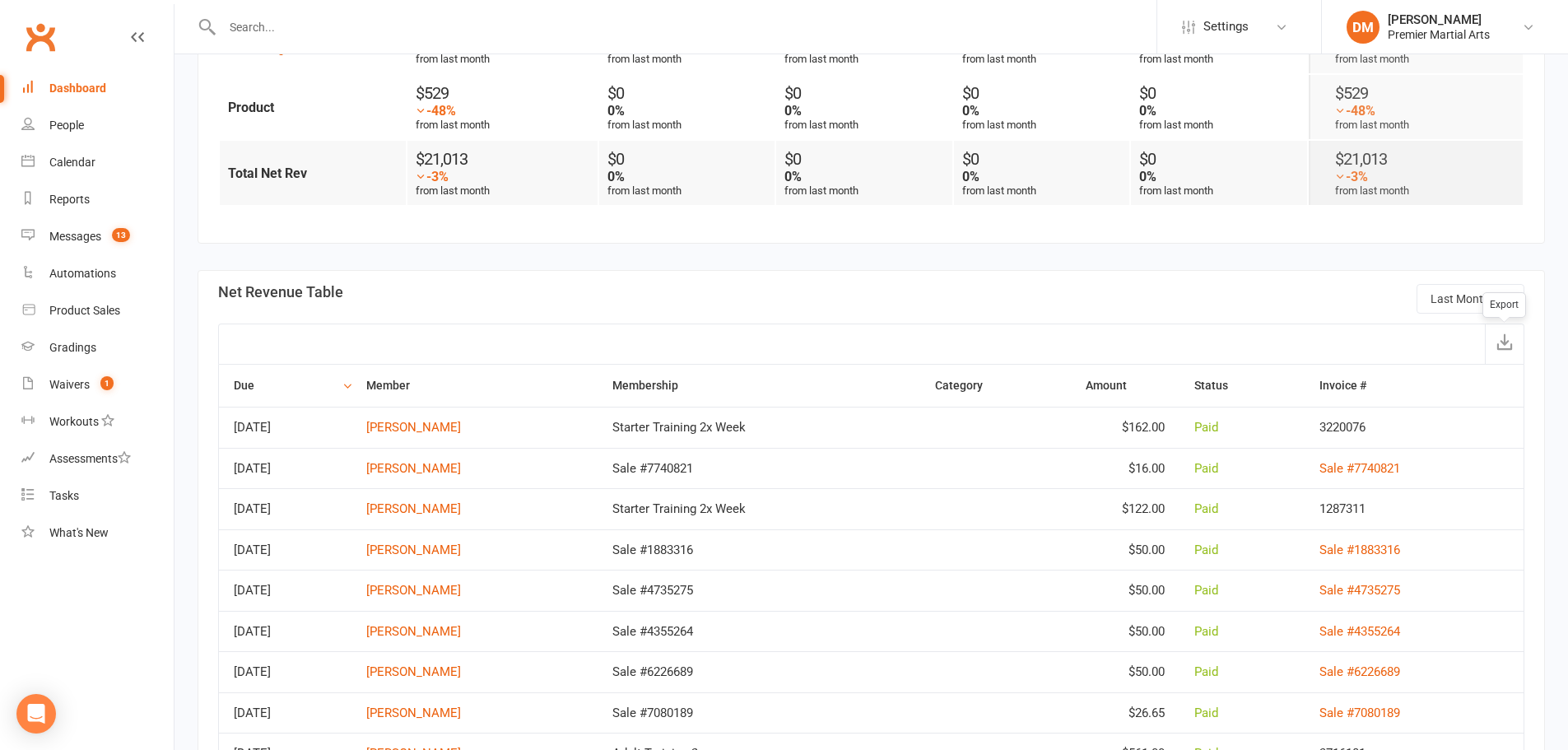
click at [1498, 342] on icon "button" at bounding box center [1504, 342] width 17 height 17
click at [1109, 283] on section "Last Month Net Revenue Table Due Member Membership Category Amount Status Invoi…" at bounding box center [871, 720] width 1347 height 901
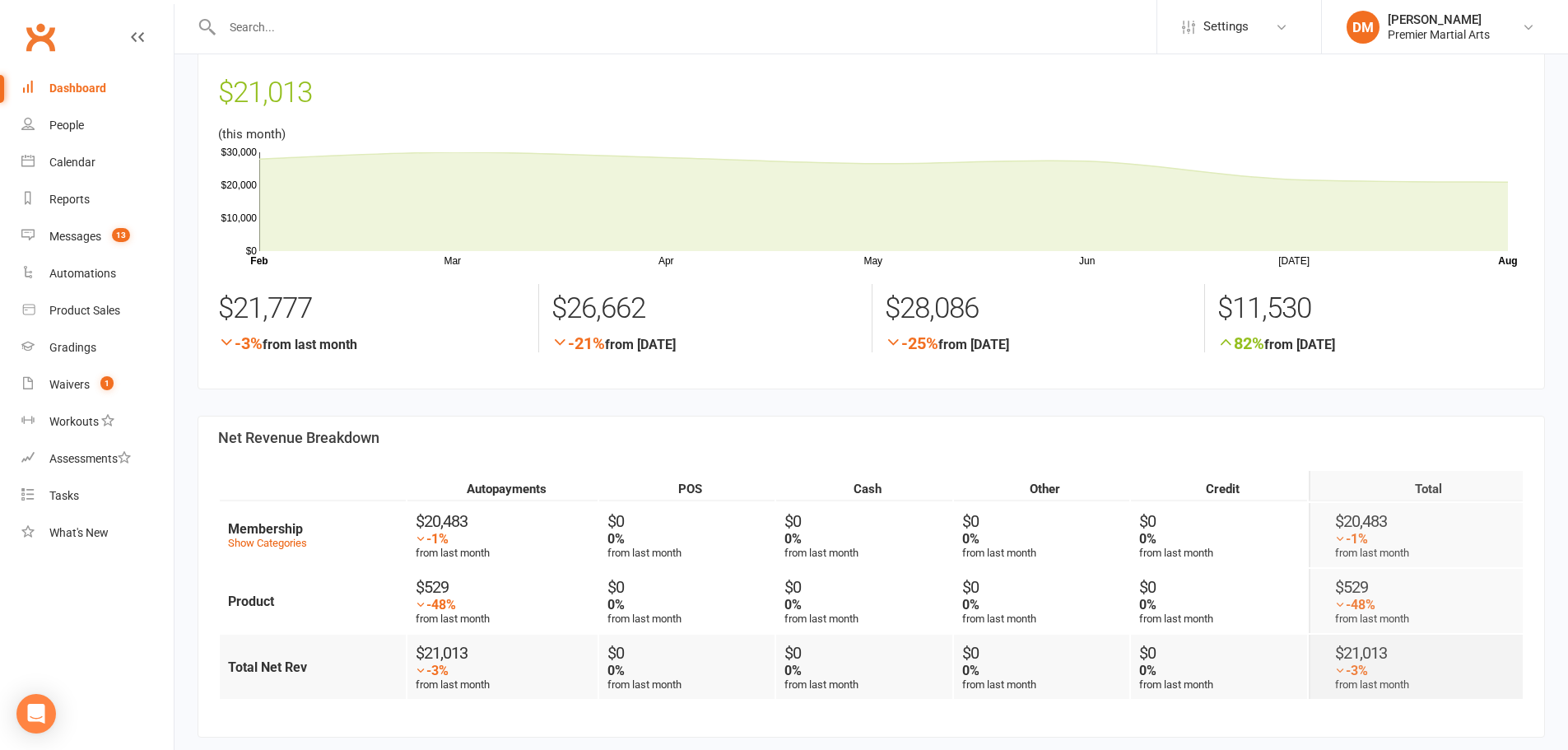
scroll to position [0, 0]
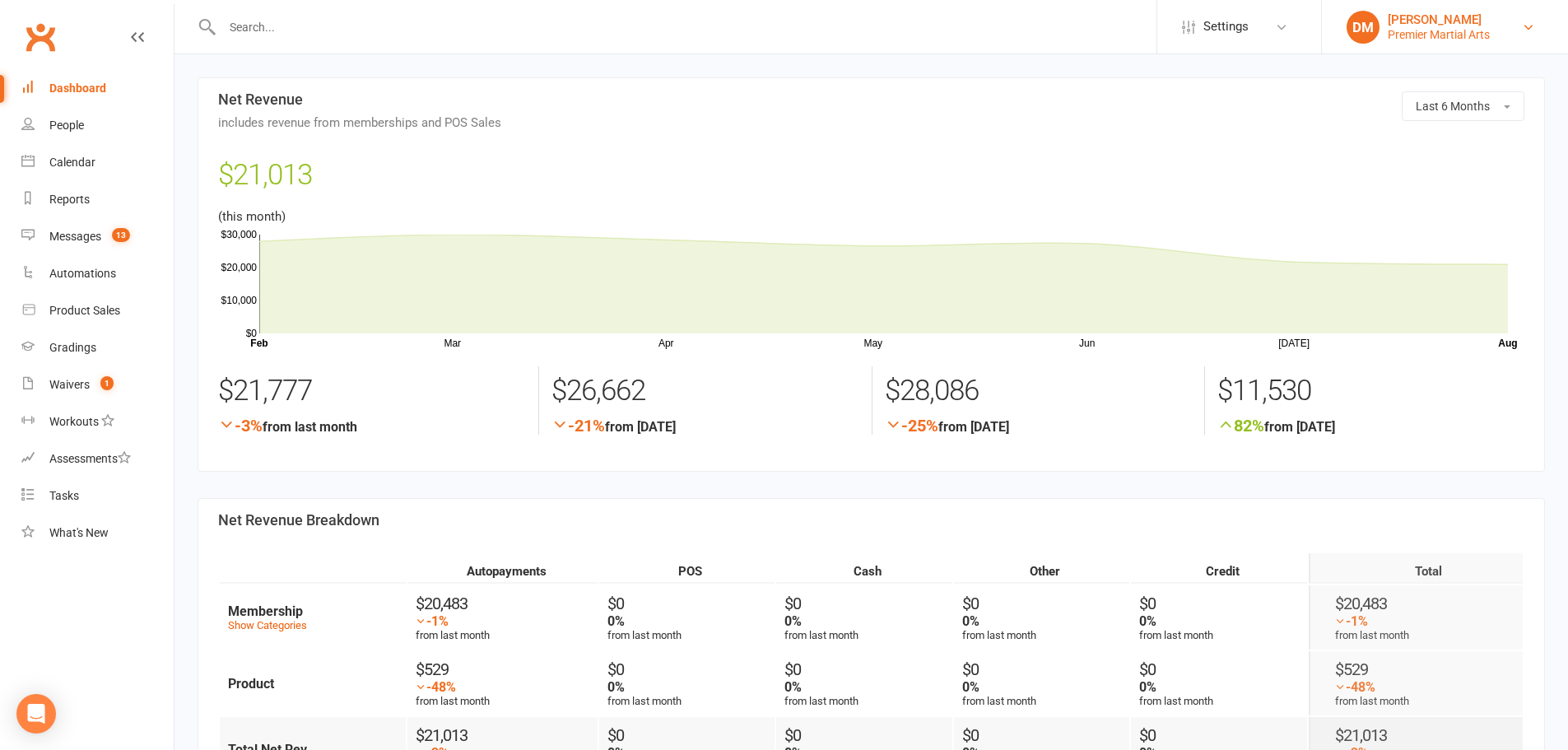
click at [1433, 20] on div "[PERSON_NAME]" at bounding box center [1438, 20] width 102 height 15
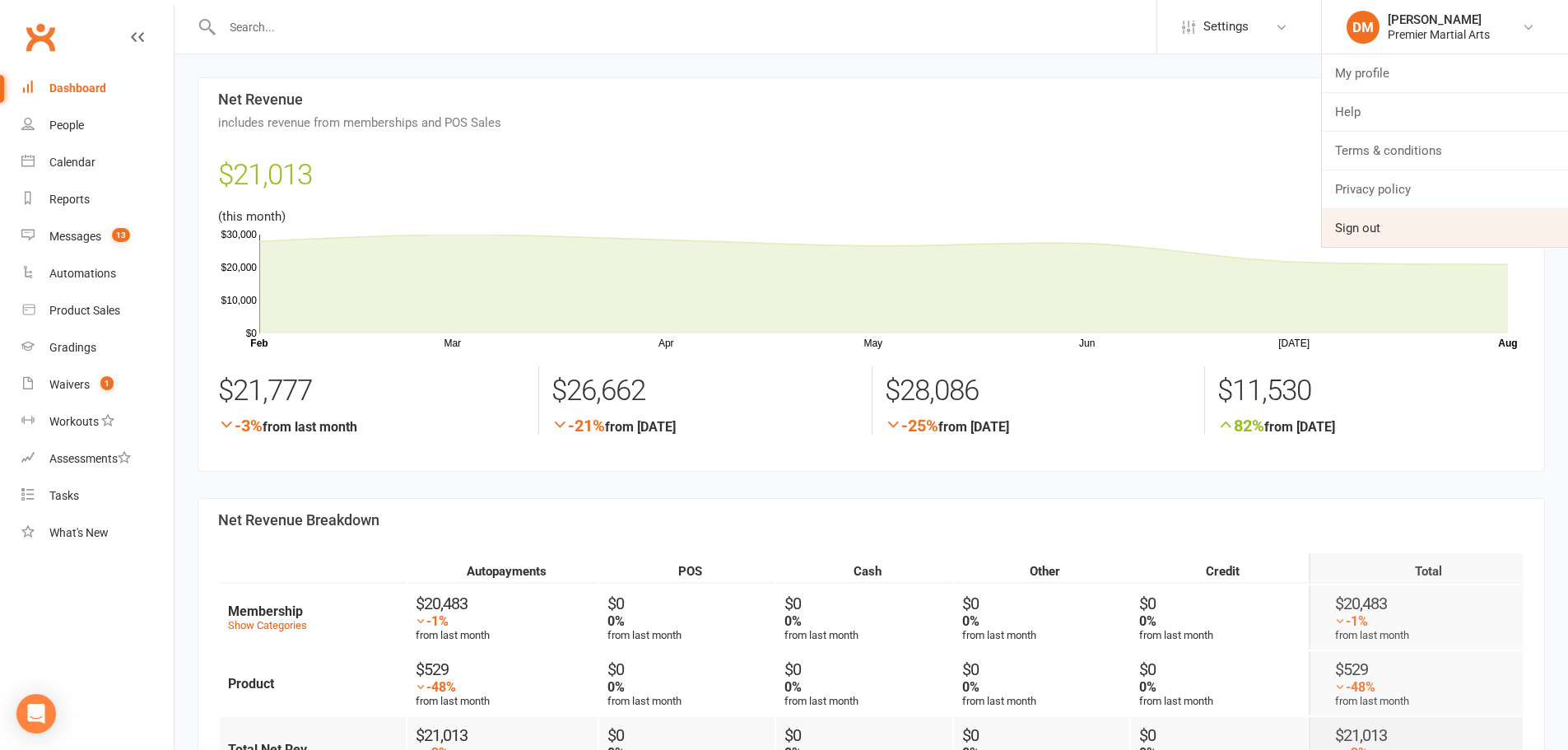
click at [1371, 228] on link "Sign out" at bounding box center [1445, 228] width 246 height 38
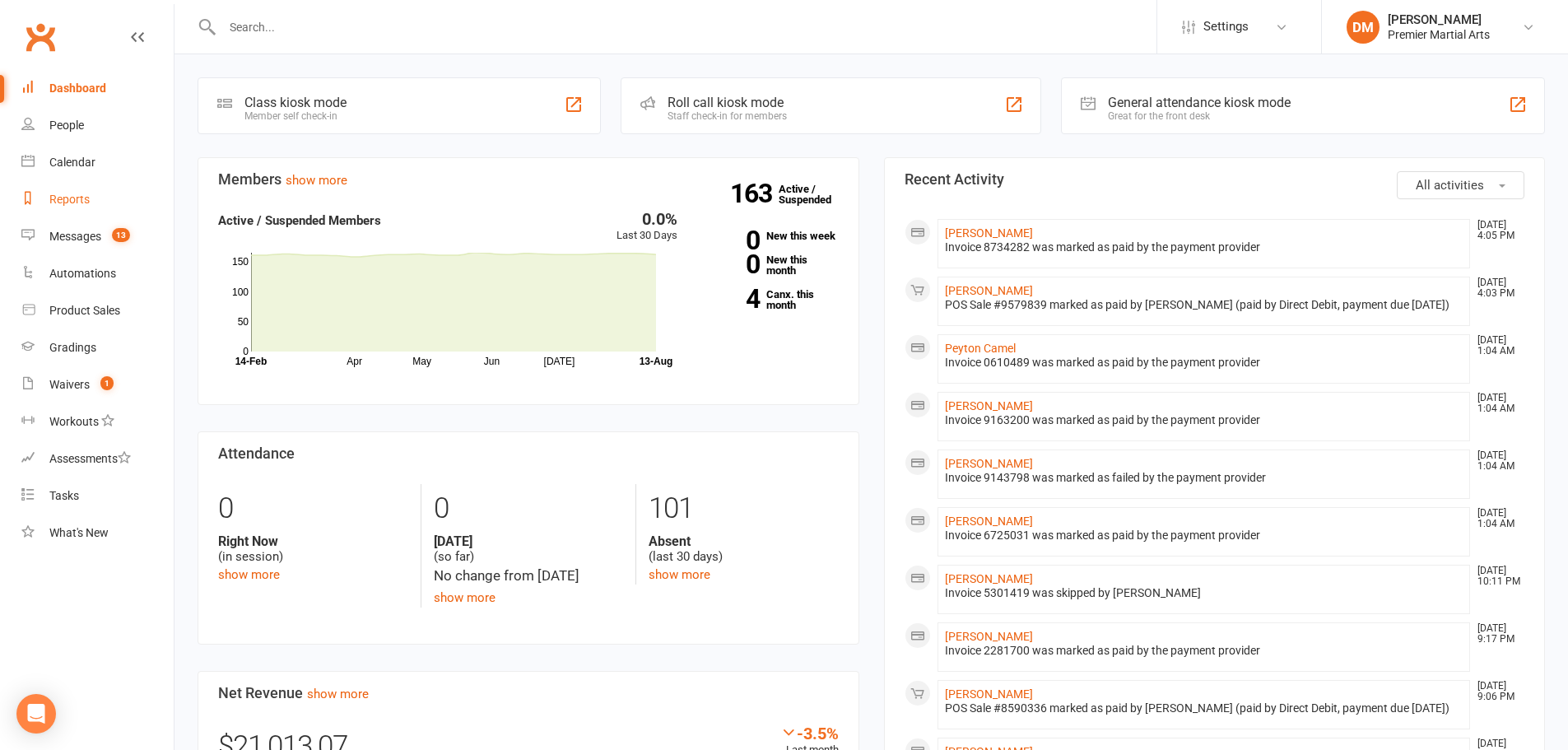
click at [79, 195] on div "Reports" at bounding box center [70, 199] width 40 height 13
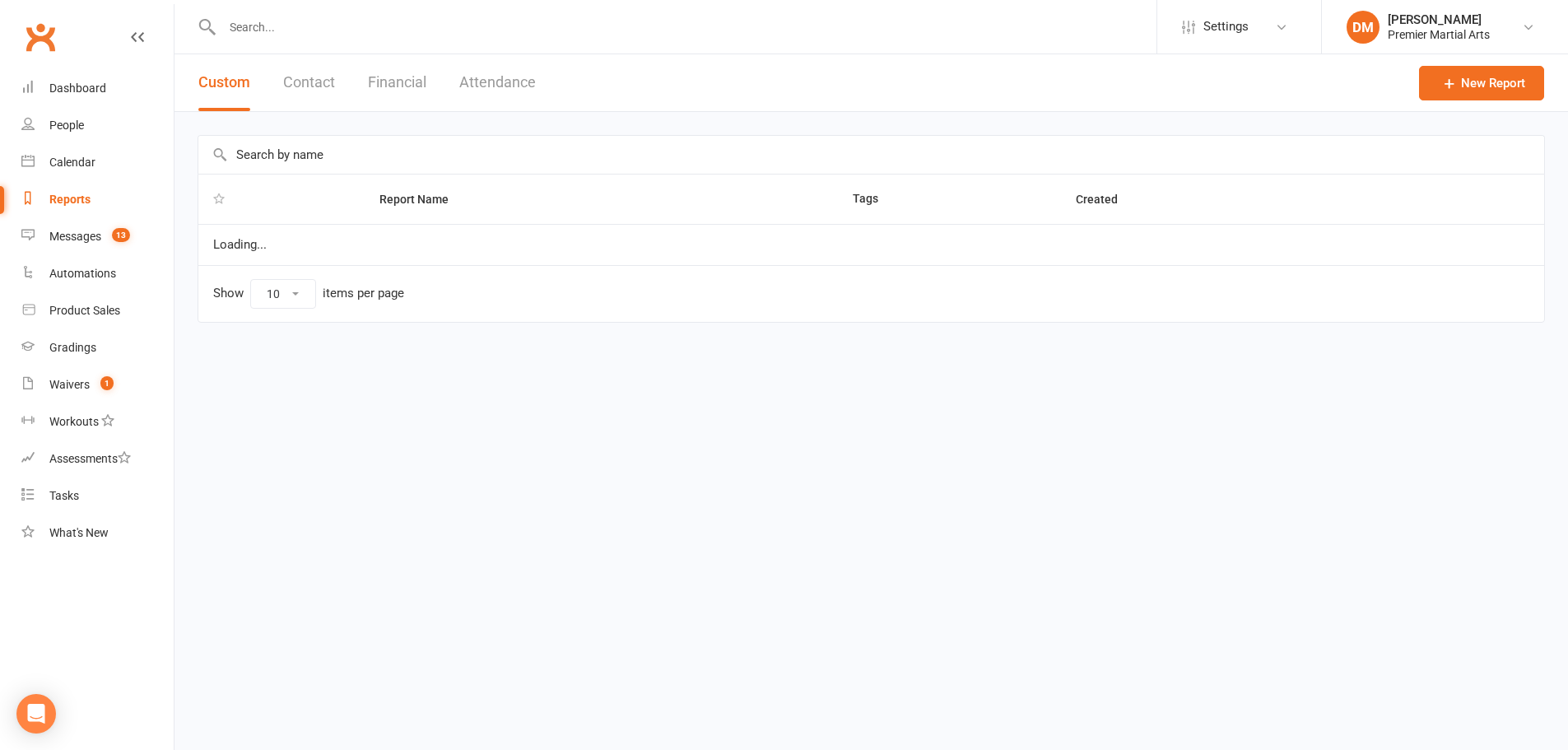
select select "100"
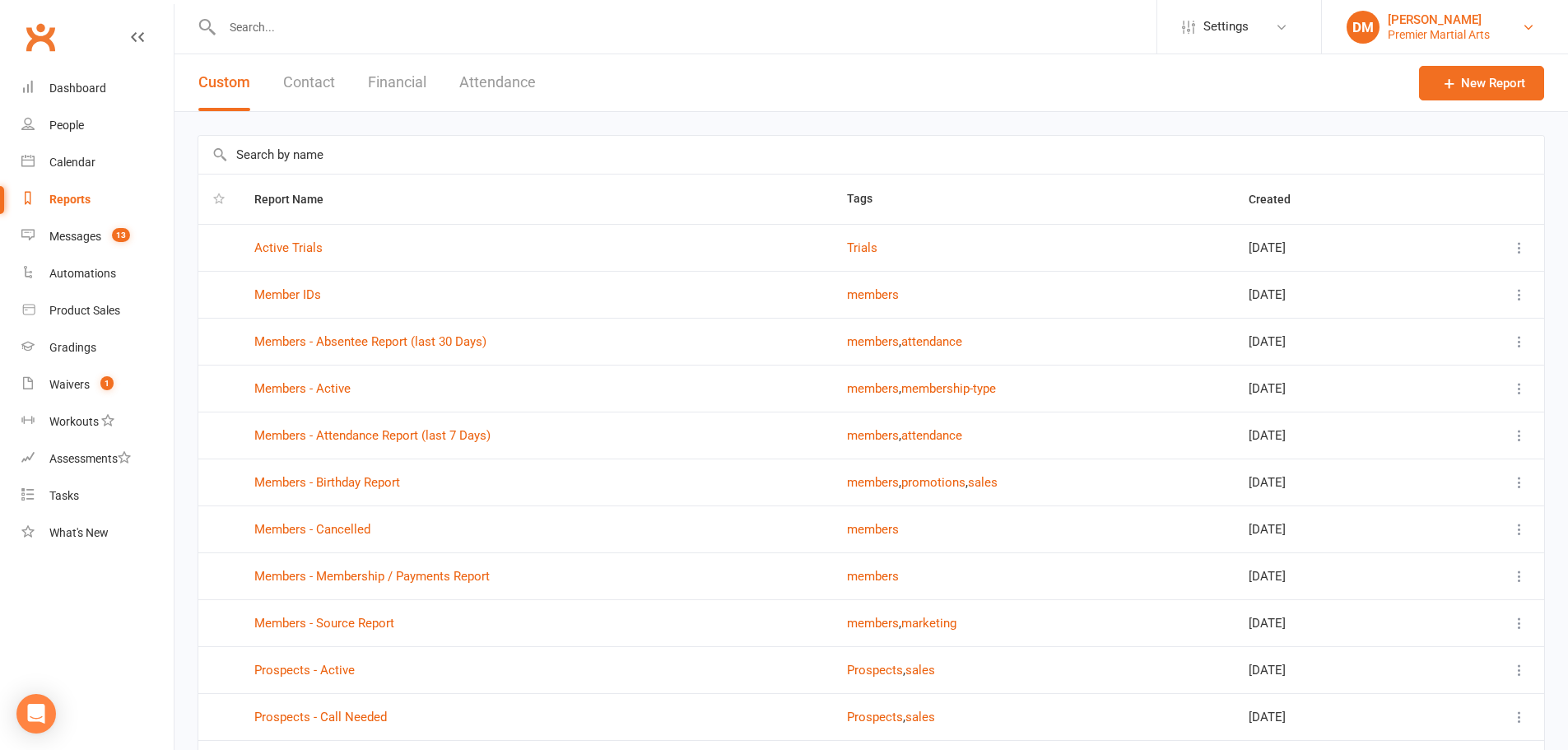
click at [1415, 20] on div "[PERSON_NAME]" at bounding box center [1438, 20] width 102 height 15
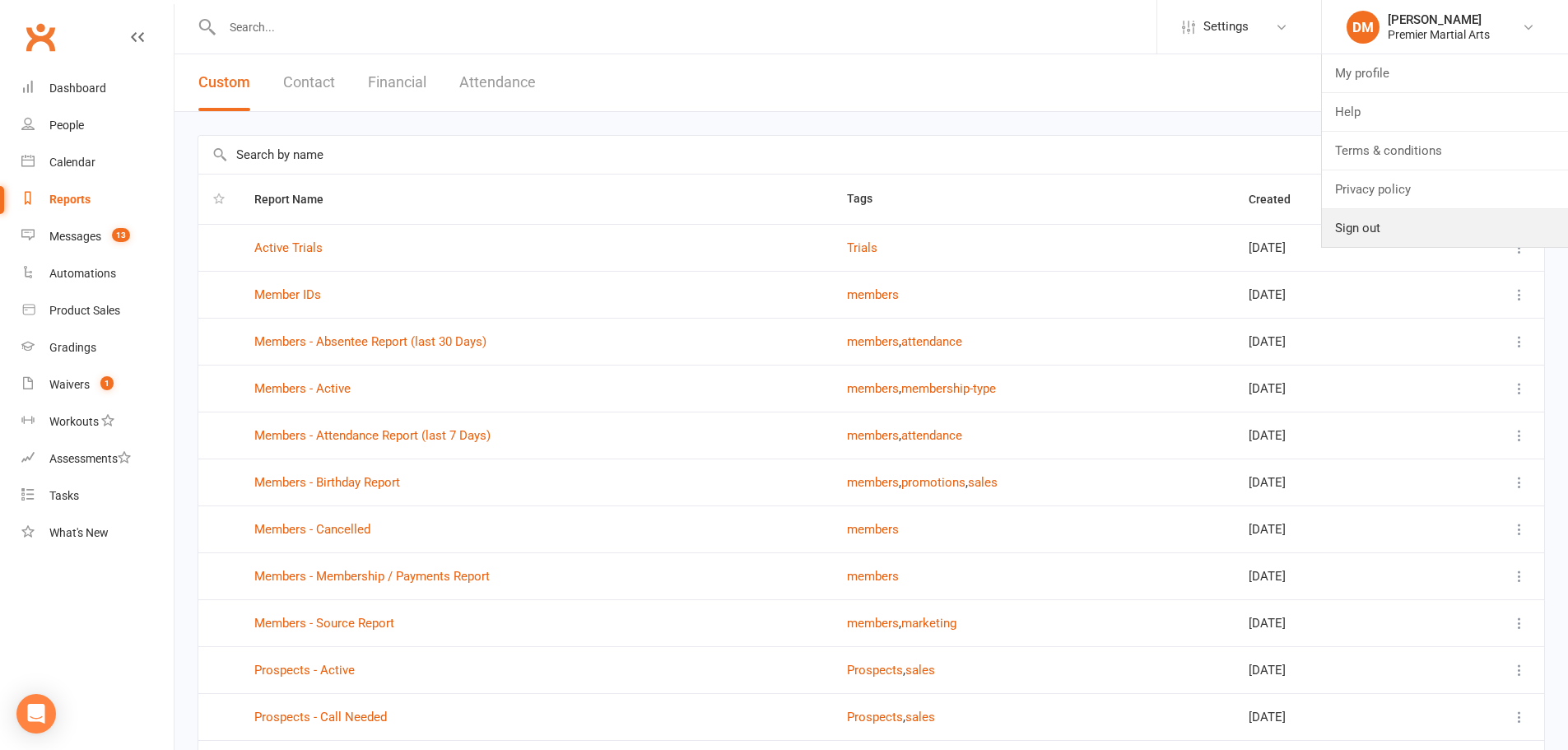
click at [1360, 219] on link "Sign out" at bounding box center [1445, 228] width 246 height 38
